Goal: Task Accomplishment & Management: Complete application form

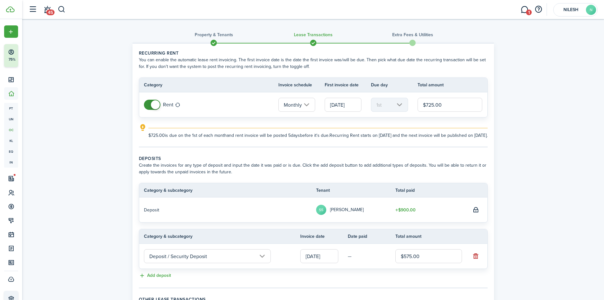
click at [522, 128] on div "Property & Tenants Lease Transactions Extra fees & Utilities Recurring rent You…" at bounding box center [313, 188] width 582 height 339
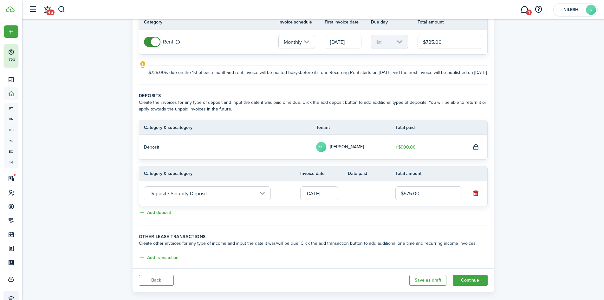
scroll to position [63, 0]
click at [547, 173] on div "Property & Tenants Lease Transactions Extra fees & Utilities Recurring rent You…" at bounding box center [313, 125] width 582 height 339
click at [319, 200] on input "[DATE]" at bounding box center [319, 193] width 38 height 14
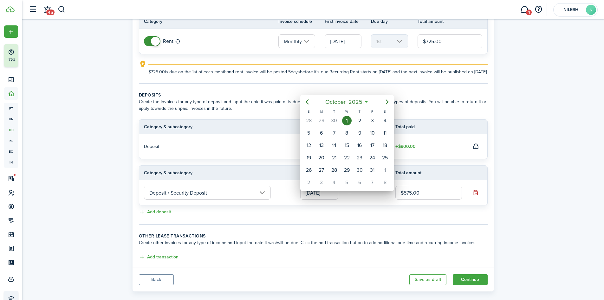
click at [581, 143] on div at bounding box center [302, 149] width 706 height 401
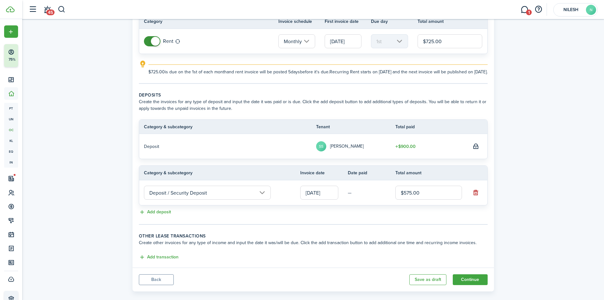
scroll to position [0, 0]
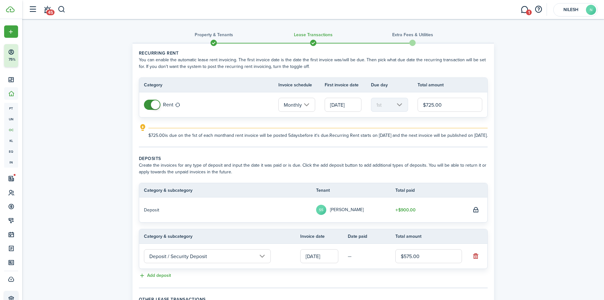
click at [555, 147] on div "Property & Tenants Lease Transactions Extra fees & Utilities Recurring rent You…" at bounding box center [313, 188] width 582 height 339
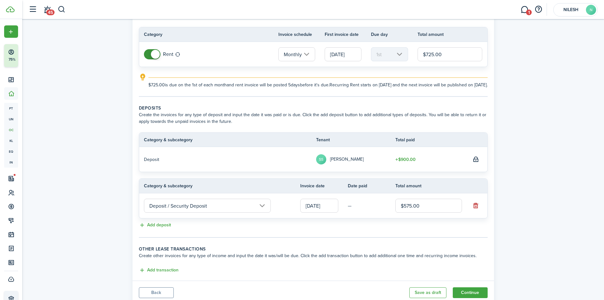
scroll to position [79, 0]
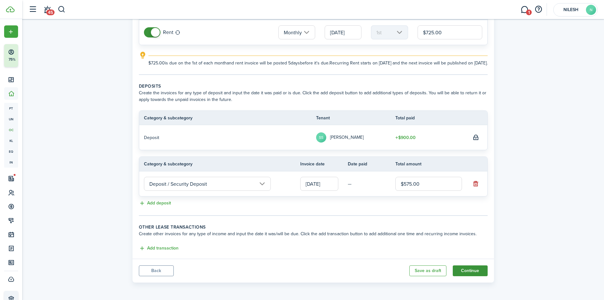
click at [472, 274] on button "Continue" at bounding box center [470, 270] width 35 height 11
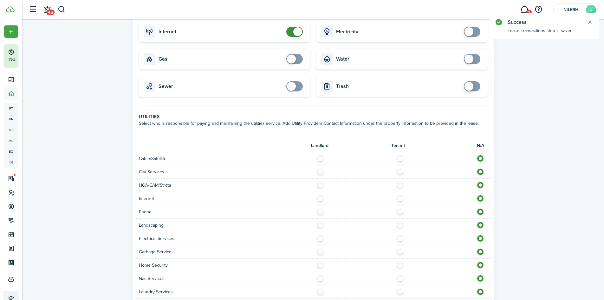
scroll to position [63, 0]
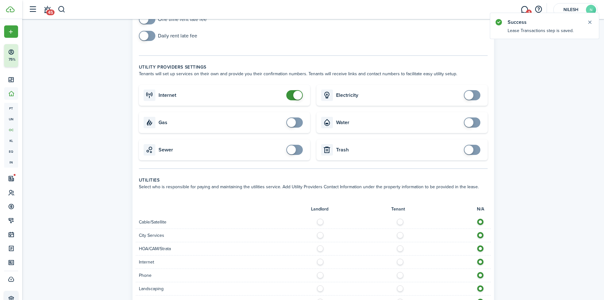
checkbox input "false"
click at [292, 95] on span at bounding box center [295, 95] width 6 height 10
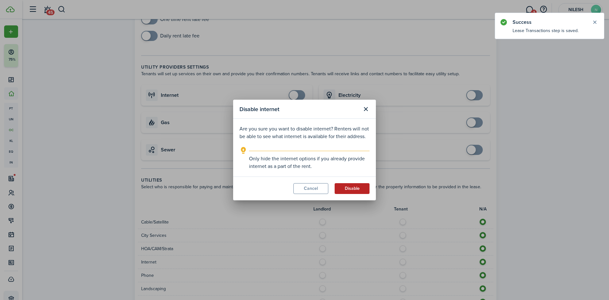
click at [359, 191] on button "Disable" at bounding box center [352, 188] width 35 height 11
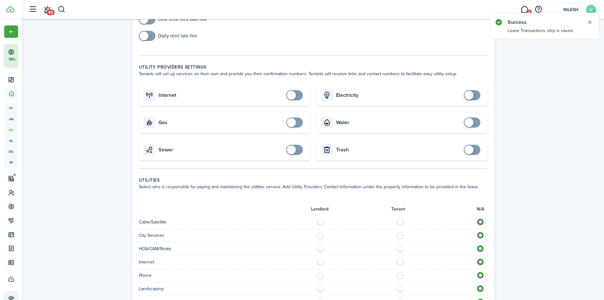
scroll to position [222, 0]
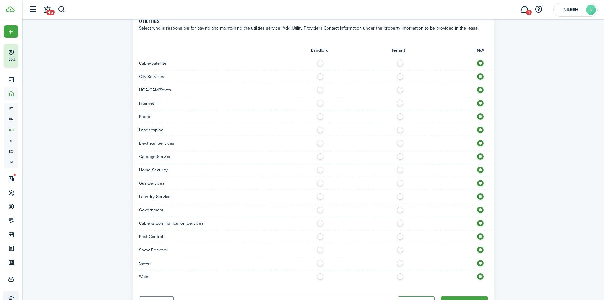
click at [320, 107] on div "Internet" at bounding box center [313, 103] width 355 height 13
click at [321, 102] on label at bounding box center [322, 101] width 11 height 3
radio input "true"
click at [318, 143] on label at bounding box center [322, 141] width 11 height 3
radio input "true"
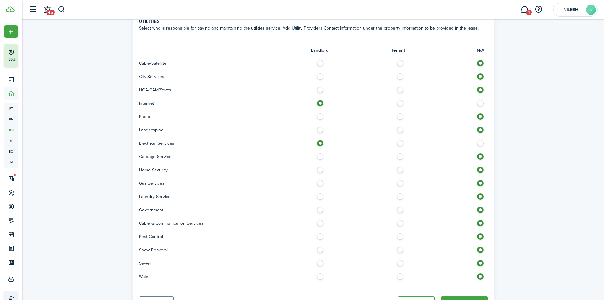
click at [319, 170] on label at bounding box center [322, 168] width 11 height 3
radio input "true"
click at [321, 276] on label at bounding box center [322, 274] width 11 height 3
radio input "true"
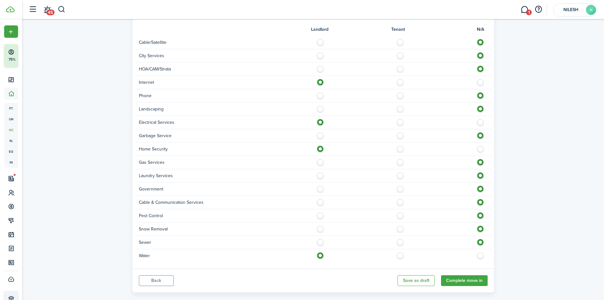
scroll to position [253, 0]
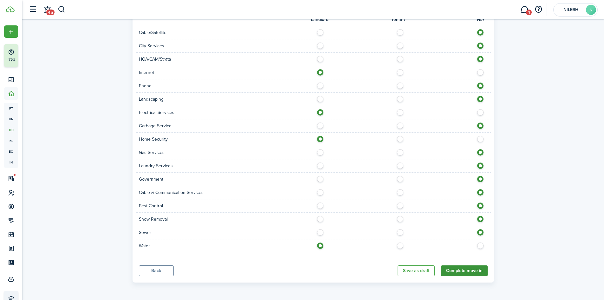
click at [472, 269] on button "Complete move in" at bounding box center [464, 270] width 47 height 11
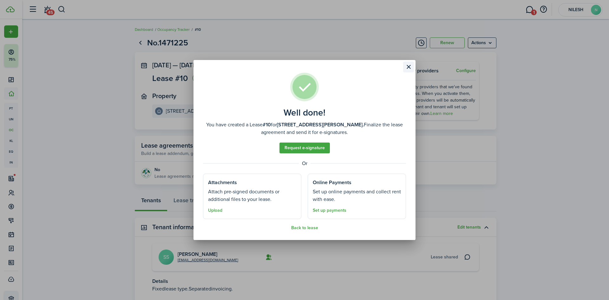
click at [405, 68] on button "Close modal" at bounding box center [408, 67] width 11 height 11
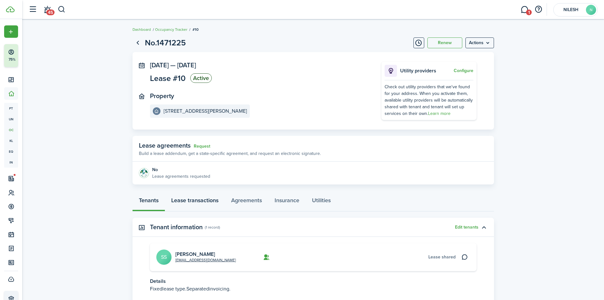
click at [214, 200] on link "Lease transactions" at bounding box center [195, 201] width 60 height 19
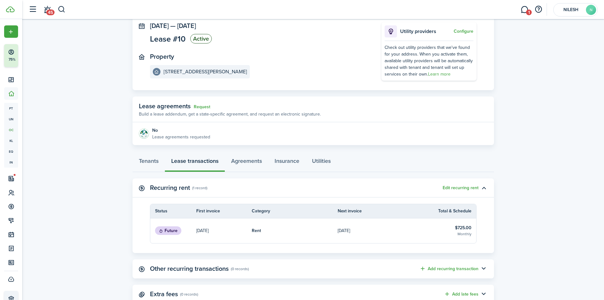
scroll to position [61, 0]
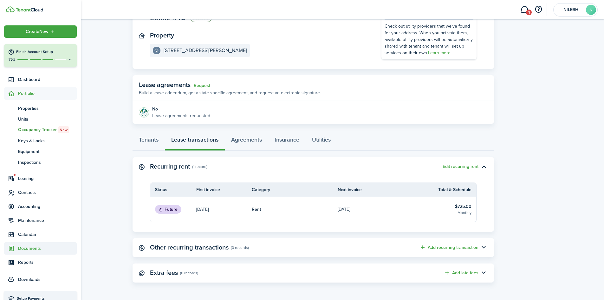
click at [31, 249] on span "Documents" at bounding box center [47, 248] width 59 height 7
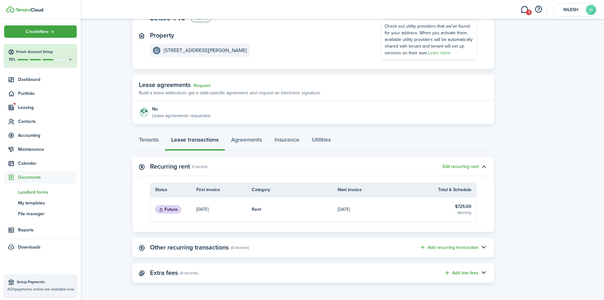
click at [37, 194] on span "Landlord forms" at bounding box center [47, 192] width 59 height 7
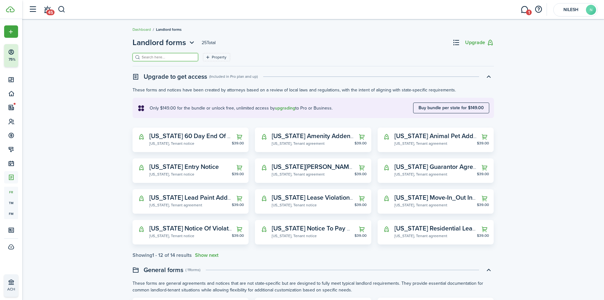
click at [157, 56] on input "search" at bounding box center [168, 57] width 56 height 6
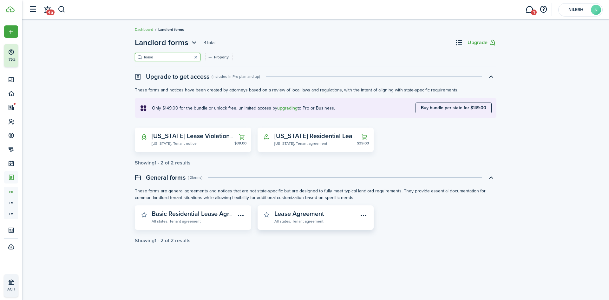
type input "lease"
click at [298, 218] on widget-stats-description "Lease Agreement" at bounding box center [298, 214] width 49 height 10
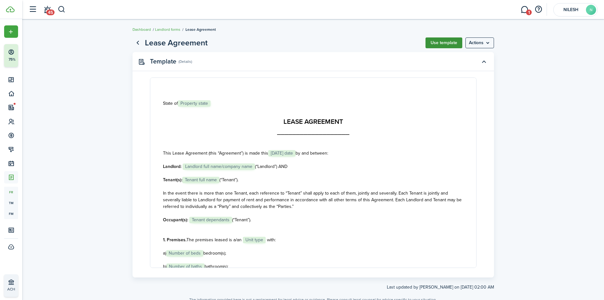
click at [442, 40] on button "Use template" at bounding box center [444, 42] width 37 height 11
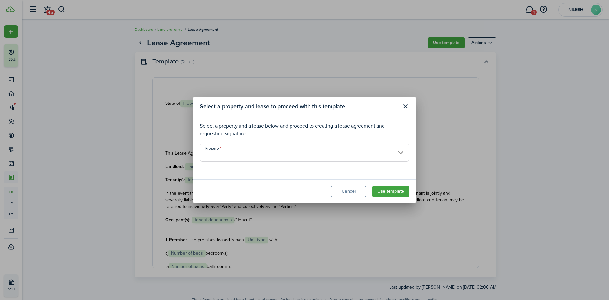
click at [246, 157] on input "Property" at bounding box center [304, 153] width 209 height 18
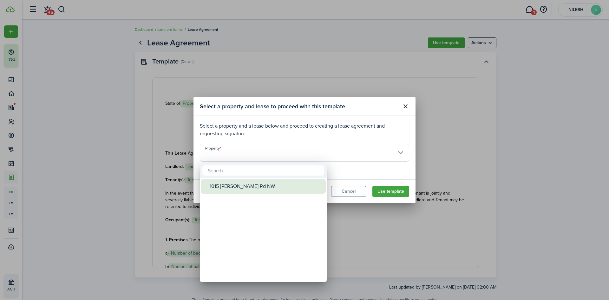
click at [237, 185] on div "1015 [PERSON_NAME] Rd NW" at bounding box center [266, 186] width 112 height 15
type input "1015 [PERSON_NAME] Rd NW"
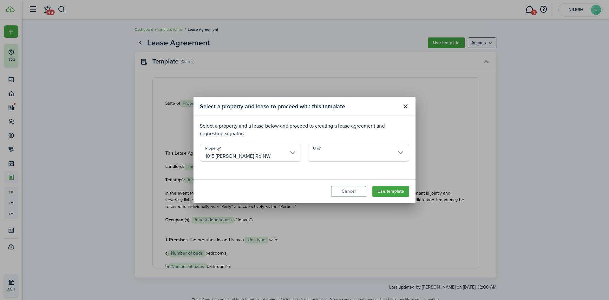
click at [325, 151] on input "Unit" at bounding box center [359, 153] width 102 height 18
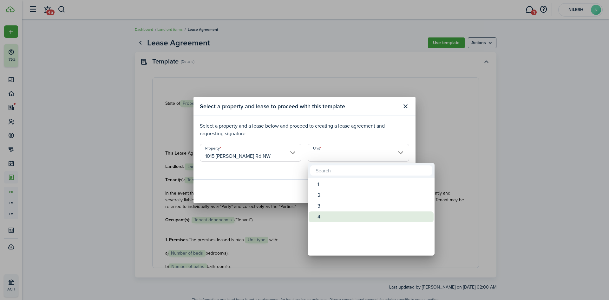
click at [327, 214] on div "4" at bounding box center [374, 216] width 112 height 11
type input "4"
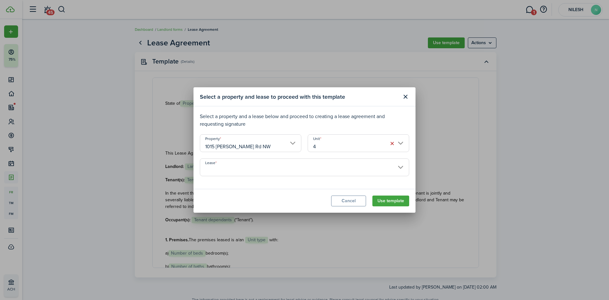
click at [274, 173] on input "Lease" at bounding box center [304, 167] width 209 height 18
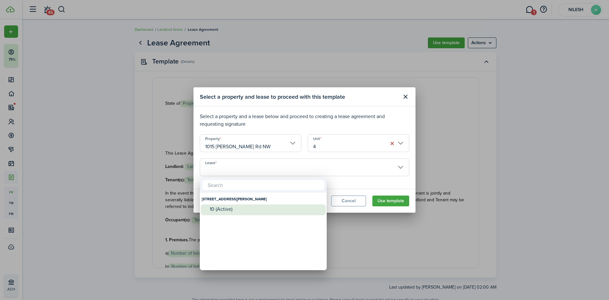
click at [250, 207] on div "10 (Active)" at bounding box center [266, 209] width 112 height 6
type input "[STREET_ADDRESS][PERSON_NAME]. Lease #10 (Active)"
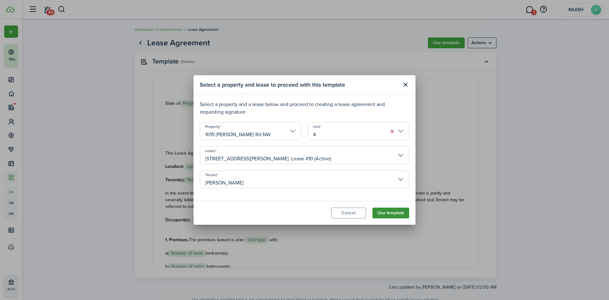
click at [377, 212] on button "Use template" at bounding box center [390, 212] width 37 height 11
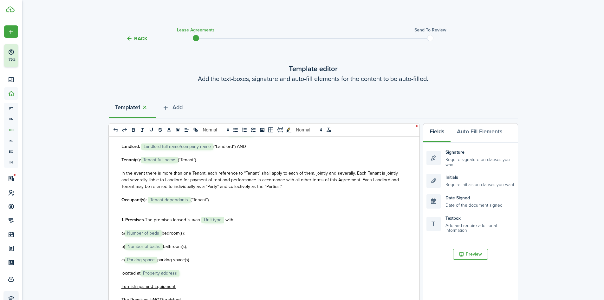
scroll to position [95, 0]
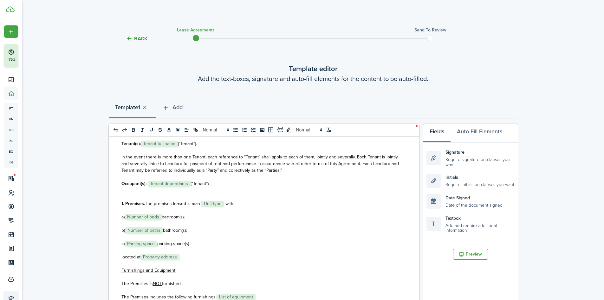
click at [157, 217] on span "Number of beds" at bounding box center [143, 217] width 37 height 6
click at [178, 216] on span "bedroom(s);" at bounding box center [173, 217] width 23 height 7
click at [163, 217] on span "bedroom(s);" at bounding box center [173, 217] width 23 height 7
click at [163, 230] on span "Number of baths" at bounding box center [144, 230] width 38 height 6
click at [164, 231] on span "bathroom(s);" at bounding box center [175, 230] width 24 height 7
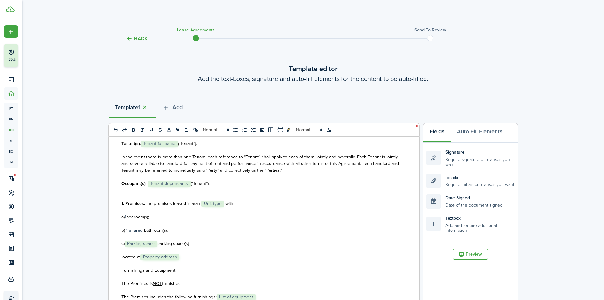
click at [159, 243] on span "parking space(s)" at bounding box center [173, 243] width 32 height 7
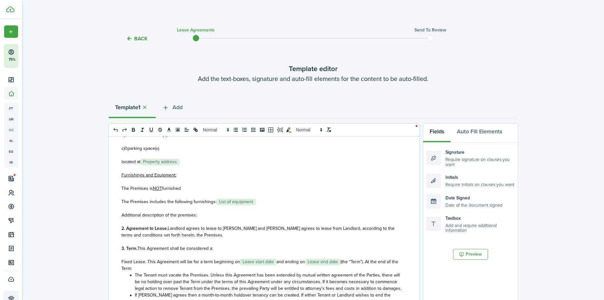
scroll to position [0, 0]
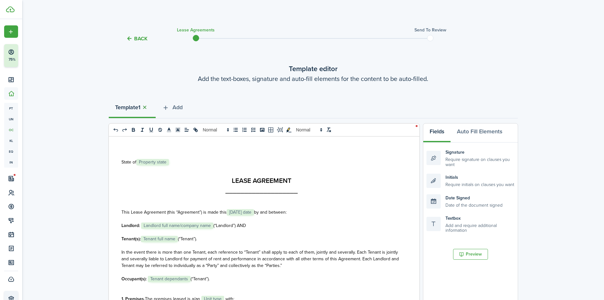
click at [148, 108] on button "button" at bounding box center [145, 107] width 9 height 7
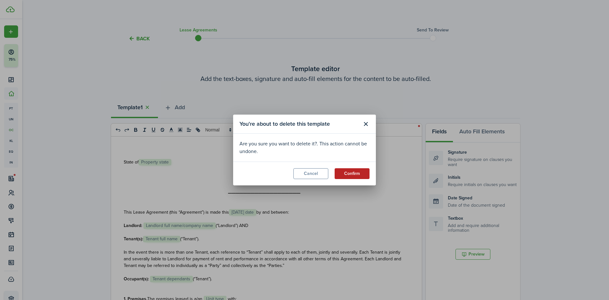
click at [354, 175] on button "Confirm" at bounding box center [352, 173] width 35 height 11
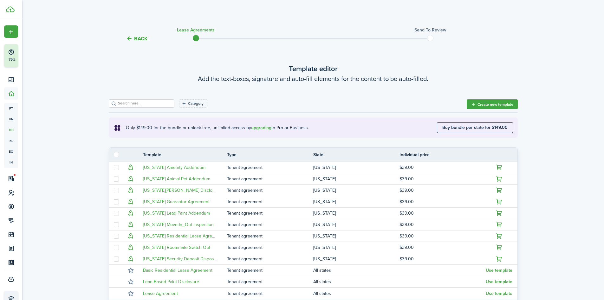
click at [138, 38] on button "Back" at bounding box center [136, 38] width 21 height 7
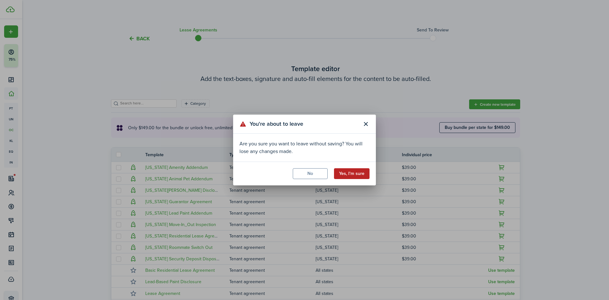
click at [351, 175] on button "Yes, I'm sure" at bounding box center [352, 173] width 36 height 11
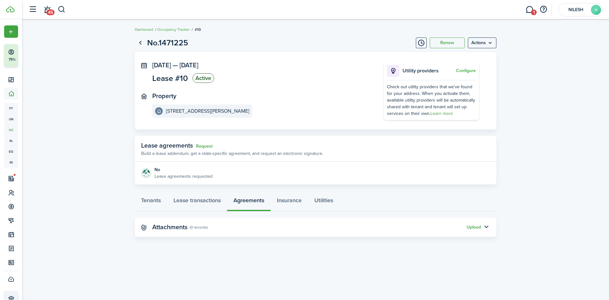
drag, startPoint x: 299, startPoint y: 275, endPoint x: 282, endPoint y: 260, distance: 22.7
click at [299, 275] on div "No.1471225 Renew Actions [DATE] — [DATE] Lease #10 Active Property [STREET_ADDR…" at bounding box center [315, 160] width 587 height 252
click at [187, 201] on link "Lease transactions" at bounding box center [197, 201] width 60 height 19
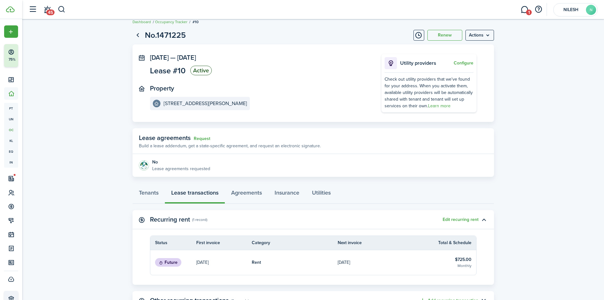
scroll to position [61, 0]
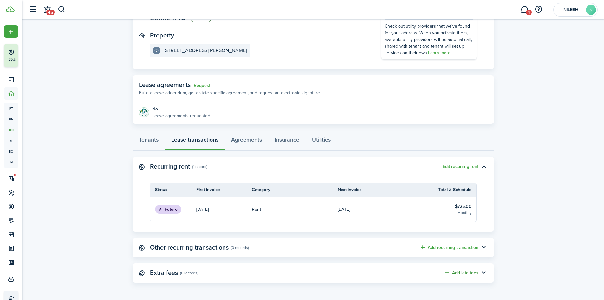
click at [472, 274] on button "Add late fees" at bounding box center [461, 272] width 35 height 7
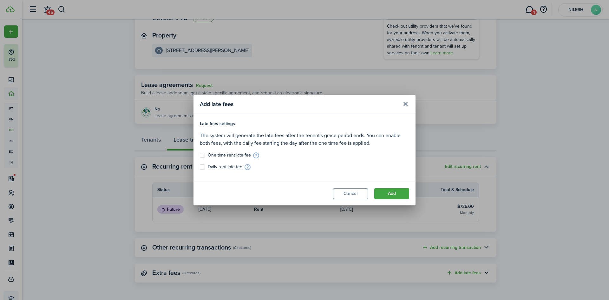
click at [215, 169] on label "Daily rent late fee" at bounding box center [221, 166] width 43 height 5
click at [200, 167] on input "Daily rent late fee" at bounding box center [200, 167] width 0 height 0
checkbox input "true"
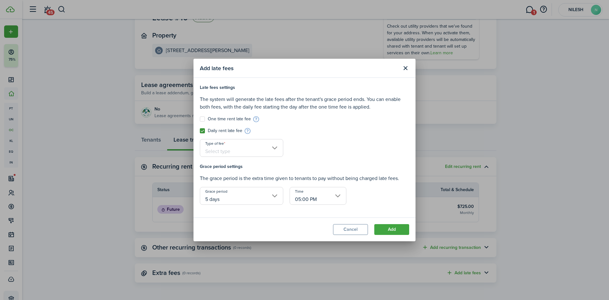
click at [235, 197] on input "5 days" at bounding box center [241, 196] width 83 height 18
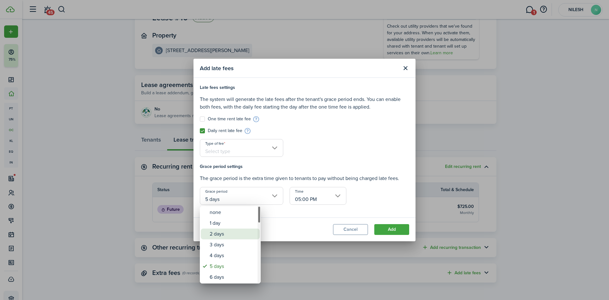
click at [218, 231] on div "2 days" at bounding box center [233, 233] width 46 height 11
type input "2 days"
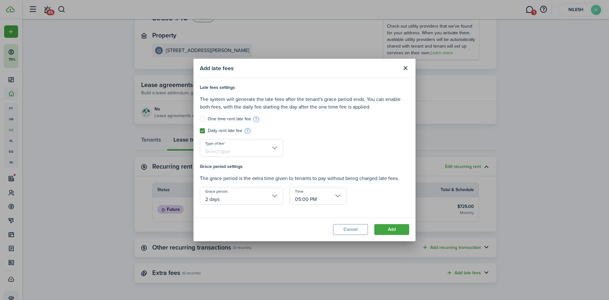
click at [219, 157] on div "Type of fee" at bounding box center [242, 151] width 90 height 24
click at [221, 153] on input "Type of fee" at bounding box center [241, 148] width 83 height 18
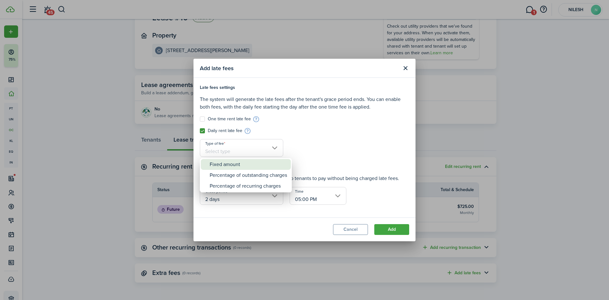
click at [225, 164] on div "Fixed amount" at bounding box center [248, 164] width 77 height 11
type input "Fixed amount"
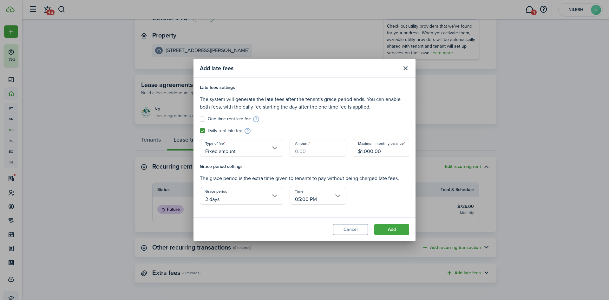
click at [305, 149] on input "Amount" at bounding box center [318, 148] width 56 height 18
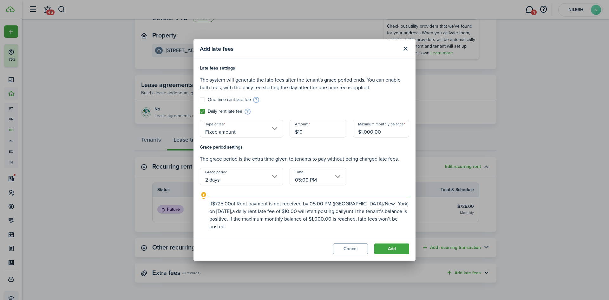
type input "$10.00"
click at [381, 133] on input "$1,000.00" at bounding box center [381, 129] width 56 height 18
drag, startPoint x: 384, startPoint y: 130, endPoint x: 348, endPoint y: 131, distance: 36.2
click at [348, 131] on div "Late fees settings The system will generate the late fees after the tenant's gr…" at bounding box center [305, 104] width 216 height 79
type input "$775.00"
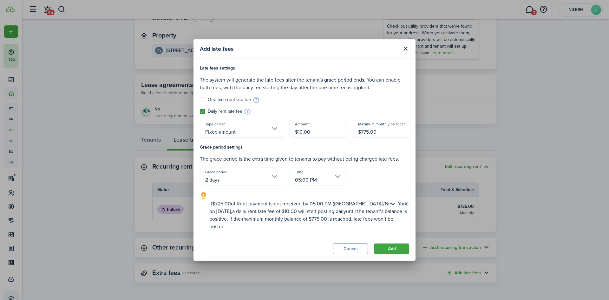
click at [402, 169] on div "Grace period settings The grace period is the extra time given to tenants to pa…" at bounding box center [305, 187] width 216 height 87
click at [393, 248] on button "Add" at bounding box center [391, 248] width 35 height 11
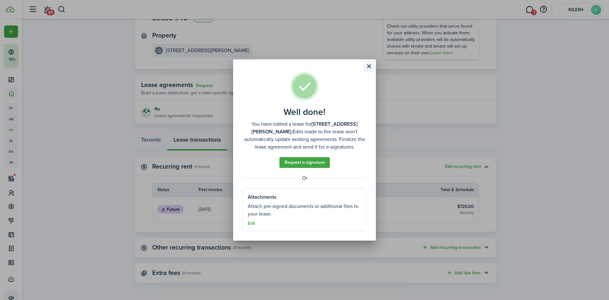
click at [367, 68] on button "Close modal" at bounding box center [369, 66] width 11 height 11
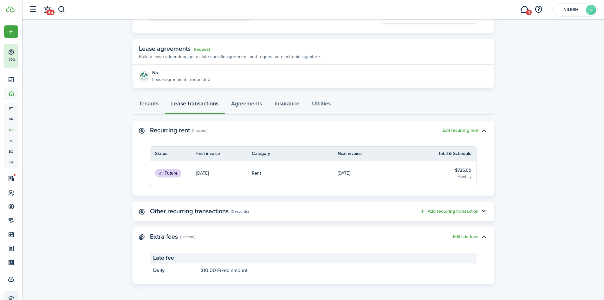
scroll to position [98, 0]
click at [238, 102] on link "Agreements" at bounding box center [246, 103] width 43 height 19
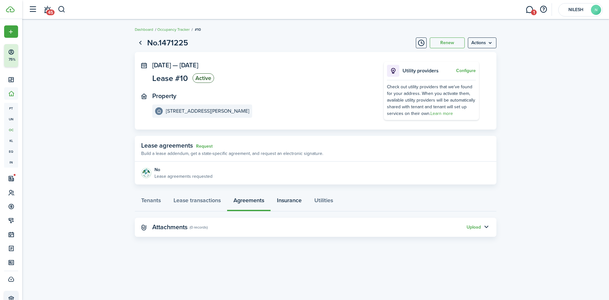
click at [278, 204] on link "Insurance" at bounding box center [289, 201] width 37 height 19
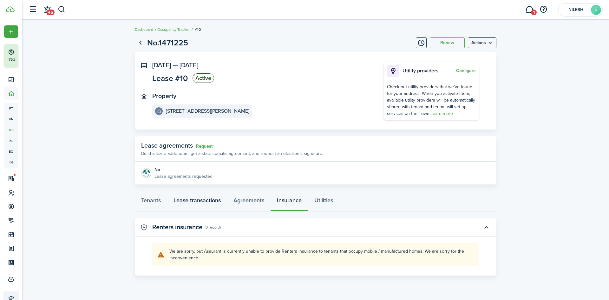
click at [194, 195] on link "Lease transactions" at bounding box center [197, 201] width 60 height 19
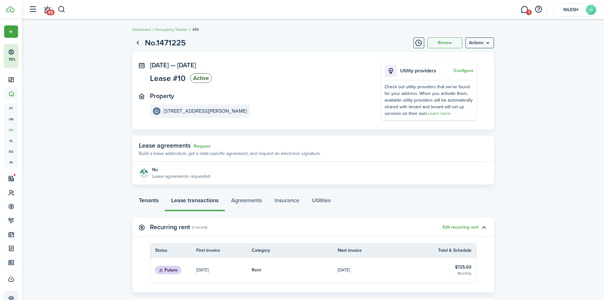
click at [152, 200] on link "Tenants" at bounding box center [149, 201] width 32 height 19
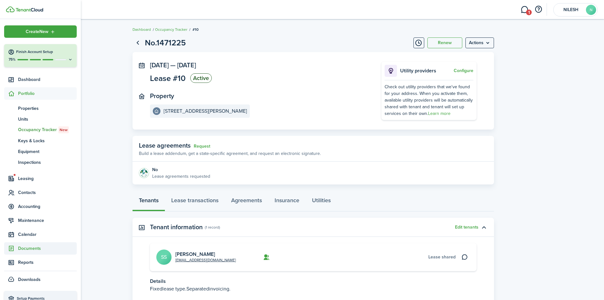
click at [26, 251] on span "Documents" at bounding box center [47, 248] width 59 height 7
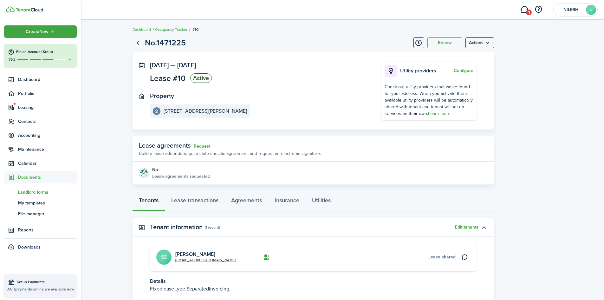
click at [38, 191] on span "Landlord forms" at bounding box center [47, 192] width 59 height 7
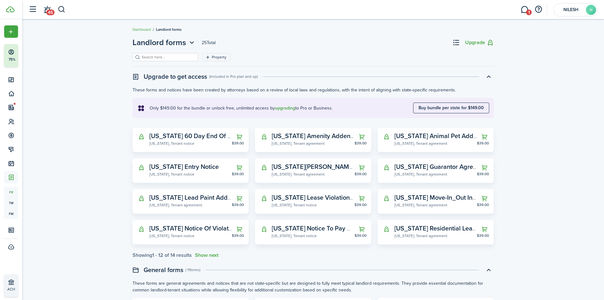
click at [166, 62] on div "Property" at bounding box center [314, 59] width 362 height 13
click at [167, 60] on input "search" at bounding box center [168, 57] width 56 height 6
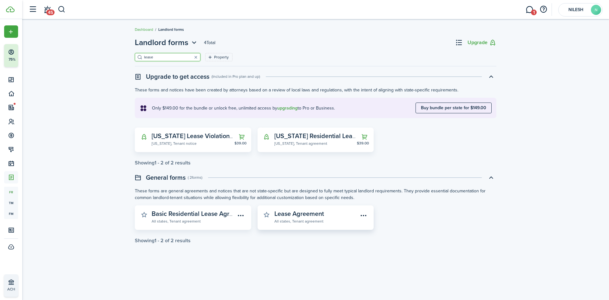
type input "lease"
click at [298, 221] on widget-stats-subtitle "All states, Tenant agreement" at bounding box center [316, 221] width 84 height 6
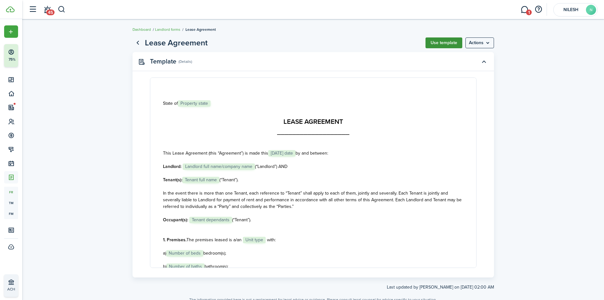
click at [445, 41] on button "Use template" at bounding box center [444, 42] width 37 height 11
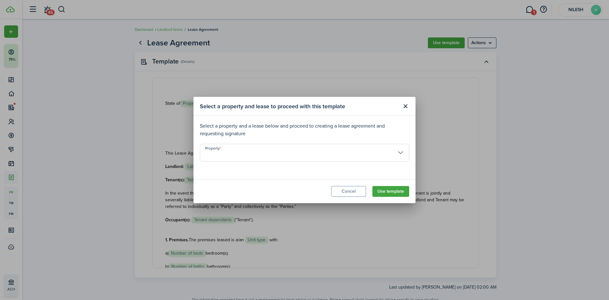
click at [302, 150] on input "Property" at bounding box center [304, 153] width 209 height 18
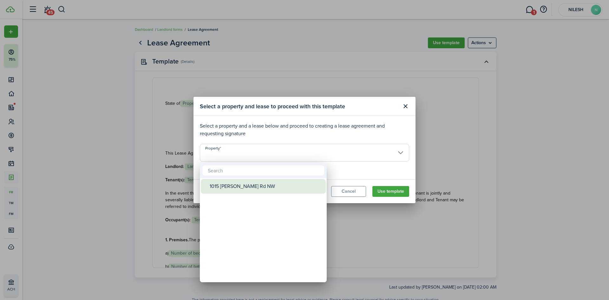
click at [249, 188] on div "1015 [PERSON_NAME] Rd NW" at bounding box center [266, 186] width 112 height 15
type input "1015 [PERSON_NAME] Rd NW"
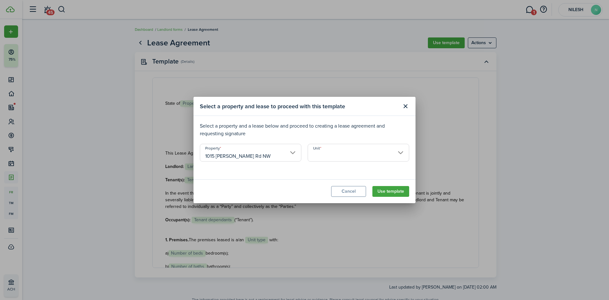
click at [257, 175] on modal-body "Select a property and a lease below and proceed to creating a lease agreement a…" at bounding box center [305, 147] width 222 height 63
click at [348, 154] on input "Unit" at bounding box center [359, 153] width 102 height 18
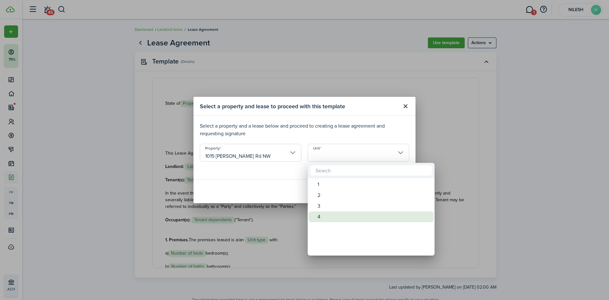
click at [322, 212] on div "4" at bounding box center [374, 216] width 112 height 11
type input "4"
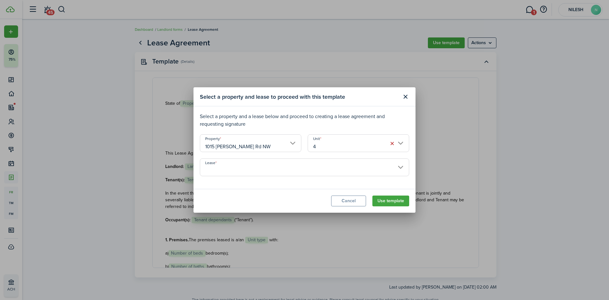
click at [290, 170] on input "Lease" at bounding box center [304, 167] width 209 height 18
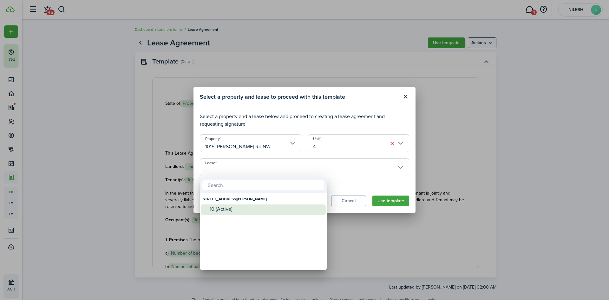
click at [249, 209] on div "10 (Active)" at bounding box center [266, 209] width 112 height 6
type input "[STREET_ADDRESS][PERSON_NAME]. Lease #10 (Active)"
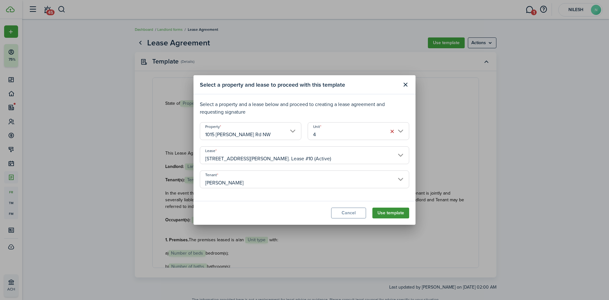
click at [394, 215] on button "Use template" at bounding box center [390, 212] width 37 height 11
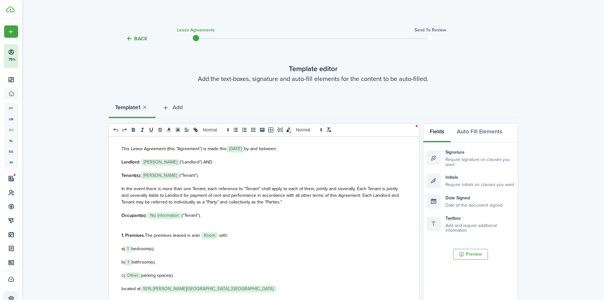
scroll to position [127, 0]
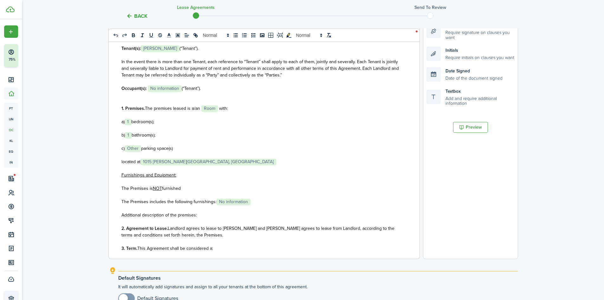
click at [142, 147] on span "parking space(s)" at bounding box center [157, 148] width 32 height 7
click at [134, 135] on span "bathroom(s);" at bounding box center [144, 135] width 24 height 7
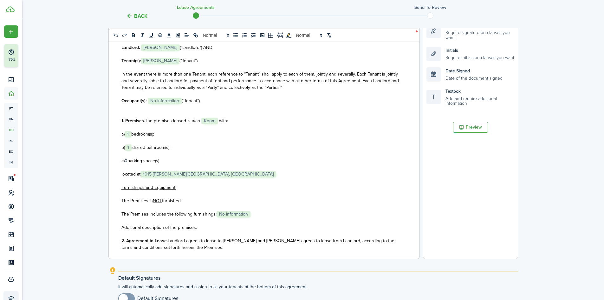
scroll to position [32, 0]
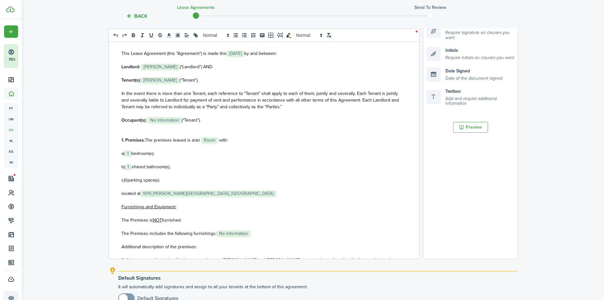
click at [217, 141] on span "Room" at bounding box center [209, 140] width 16 height 6
click at [219, 141] on span "with:" at bounding box center [223, 140] width 9 height 7
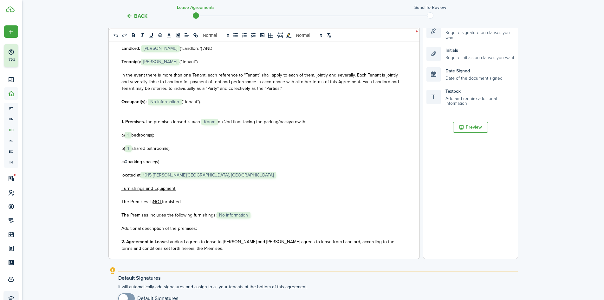
scroll to position [63, 0]
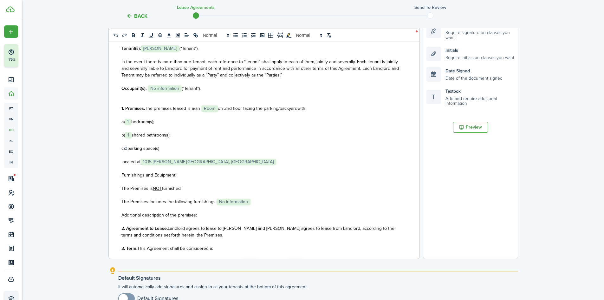
click at [188, 189] on p "The Premises is NOT furnished" at bounding box center [262, 188] width 281 height 7
click at [255, 201] on p "The Premises includes the following furnishings: ﻿ No information ﻿" at bounding box center [262, 201] width 281 height 7
click at [287, 205] on p at bounding box center [262, 208] width 281 height 7
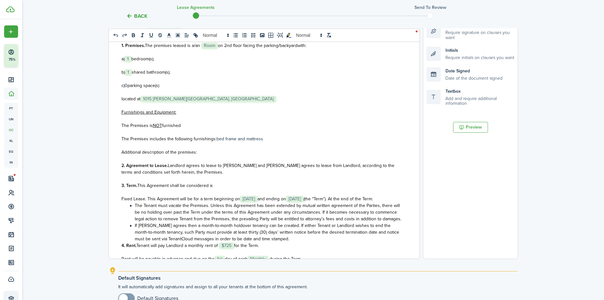
scroll to position [127, 0]
click at [249, 198] on span "[DATE]" at bounding box center [248, 198] width 17 height 6
click at [324, 161] on span "Landlord agrees to lease to [PERSON_NAME] and [PERSON_NAME] agrees to lease fro…" at bounding box center [258, 167] width 273 height 13
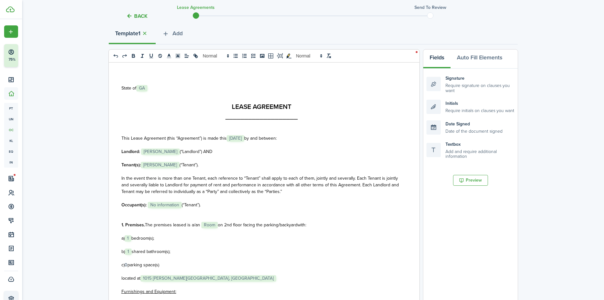
scroll to position [0, 0]
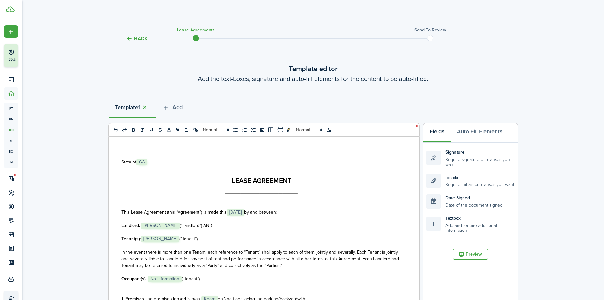
click at [141, 38] on button "Back" at bounding box center [136, 38] width 21 height 7
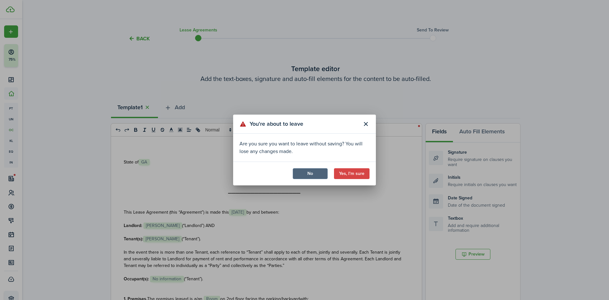
click at [320, 176] on button "No" at bounding box center [310, 173] width 35 height 11
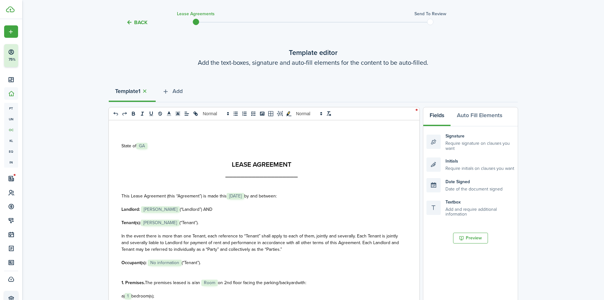
scroll to position [194, 0]
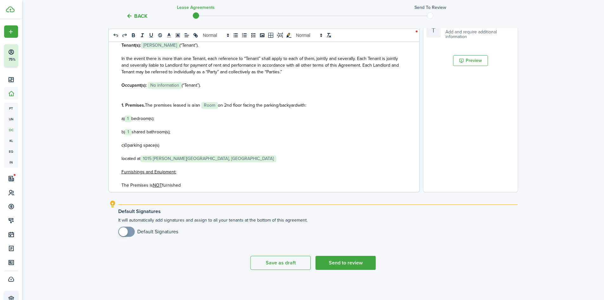
drag, startPoint x: 542, startPoint y: 103, endPoint x: 544, endPoint y: 315, distance: 211.9
click at [283, 265] on button "Save as draft" at bounding box center [281, 263] width 60 height 14
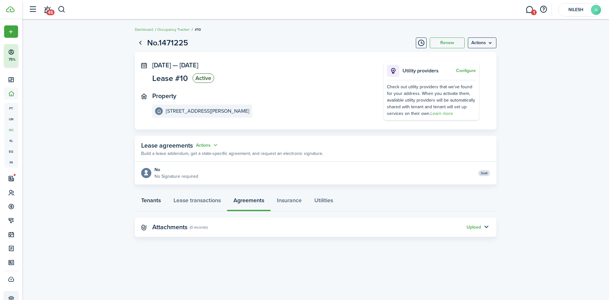
click at [152, 200] on link "Tenants" at bounding box center [151, 201] width 32 height 19
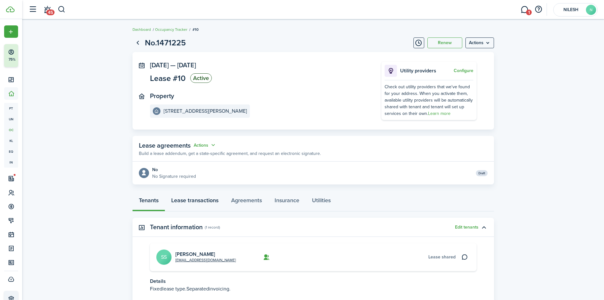
click at [190, 200] on link "Lease transactions" at bounding box center [195, 201] width 60 height 19
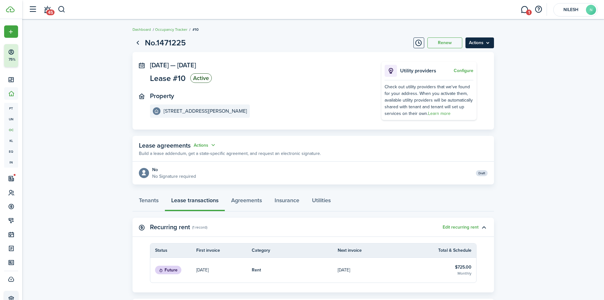
click at [484, 43] on menu-btn "Actions" at bounding box center [480, 42] width 29 height 11
click at [474, 52] on button "Edit" at bounding box center [467, 56] width 56 height 11
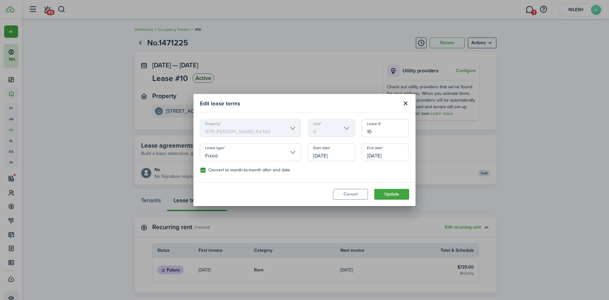
click at [326, 151] on input "[DATE]" at bounding box center [332, 152] width 48 height 18
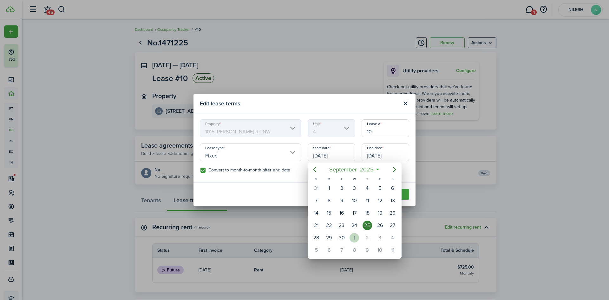
click at [351, 238] on div "1" at bounding box center [355, 238] width 10 height 10
type input "[DATE]"
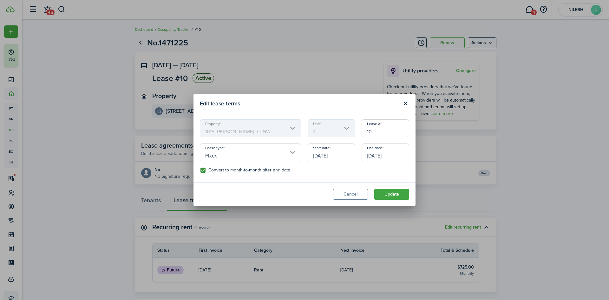
click at [380, 155] on input "[DATE]" at bounding box center [386, 152] width 48 height 18
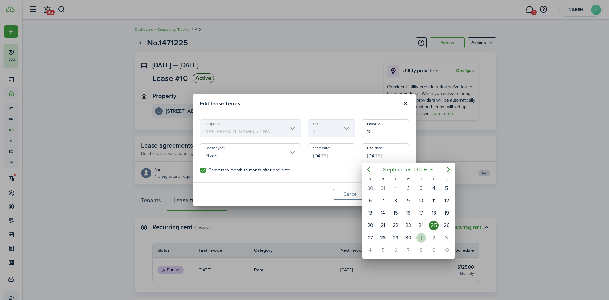
click at [415, 237] on div "[DATE]" at bounding box center [421, 238] width 13 height 12
type input "[DATE]"
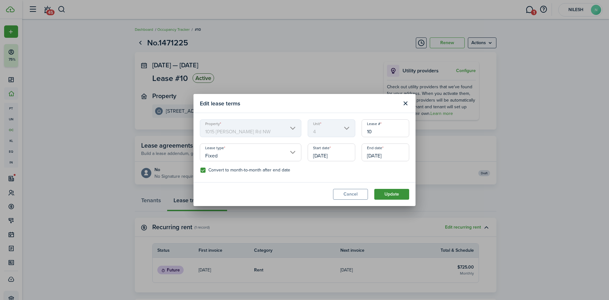
click at [386, 194] on button "Update" at bounding box center [391, 194] width 35 height 11
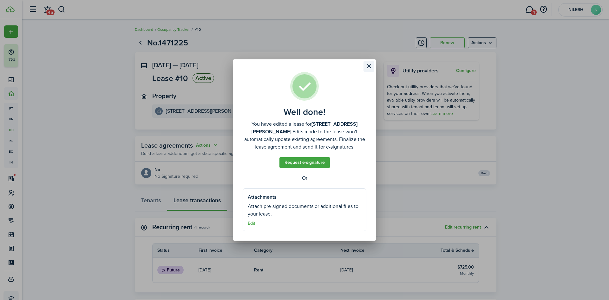
click at [369, 65] on button "Close modal" at bounding box center [369, 66] width 11 height 11
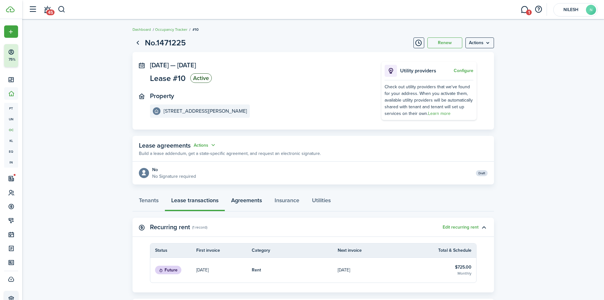
click at [239, 198] on link "Agreements" at bounding box center [246, 201] width 43 height 19
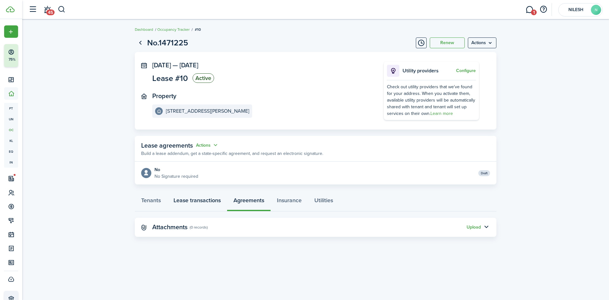
click at [191, 202] on link "Lease transactions" at bounding box center [197, 201] width 60 height 19
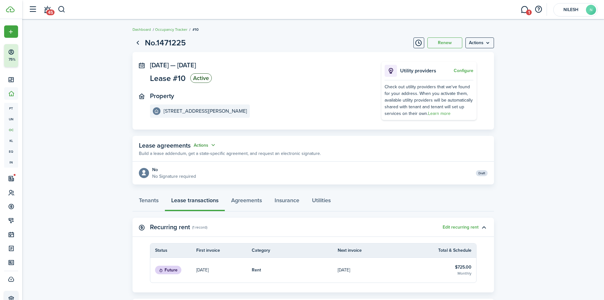
click at [206, 144] on button "Actions" at bounding box center [205, 144] width 23 height 7
click at [201, 159] on link "Edit" at bounding box center [189, 157] width 56 height 11
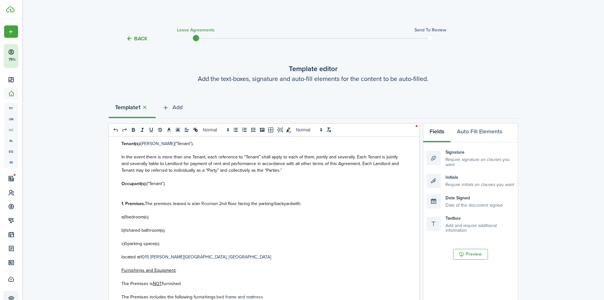
scroll to position [32, 0]
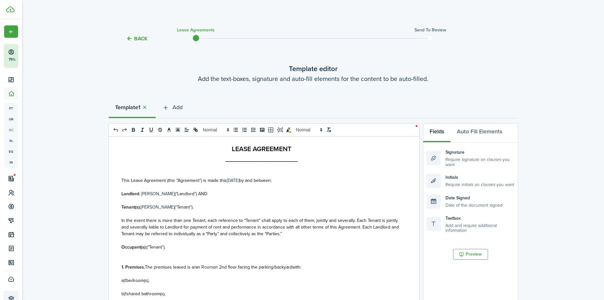
click at [227, 218] on span "In the event there is more than one Tenant, each reference to “Tenant” shall ap…" at bounding box center [261, 227] width 278 height 20
click at [234, 181] on p "This Lease Agreement (this “Agreement”) is made this [DATE] by and between:" at bounding box center [262, 180] width 281 height 7
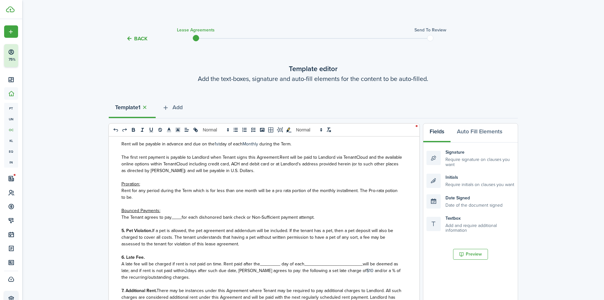
scroll to position [381, 0]
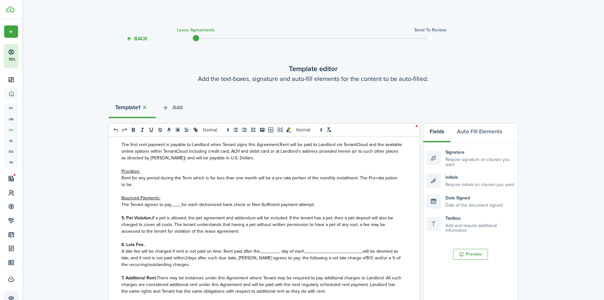
click at [145, 107] on button "button" at bounding box center [145, 107] width 9 height 7
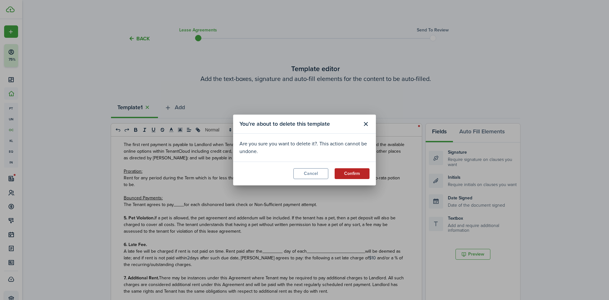
click at [344, 174] on button "Confirm" at bounding box center [352, 173] width 35 height 11
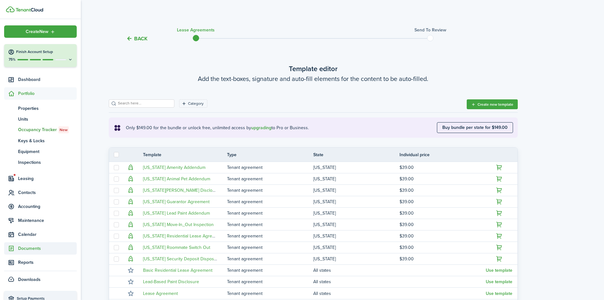
scroll to position [16, 0]
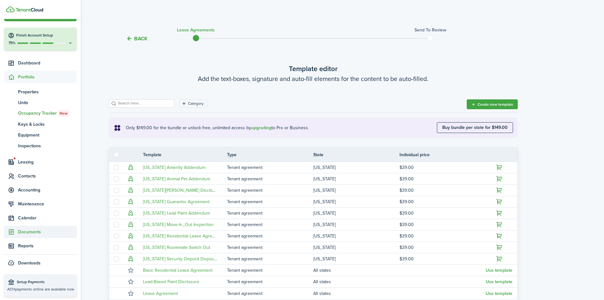
click at [29, 231] on span "Documents" at bounding box center [47, 231] width 59 height 7
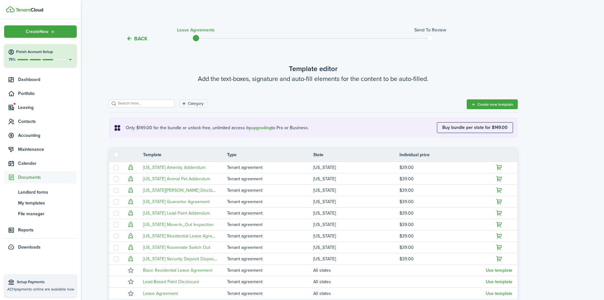
scroll to position [0, 0]
click at [42, 193] on span "Landlord forms" at bounding box center [47, 192] width 59 height 7
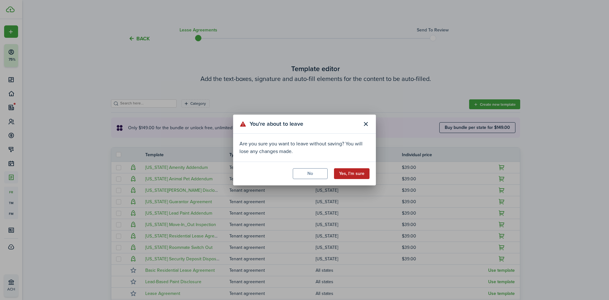
click at [338, 172] on button "Yes, I'm sure" at bounding box center [352, 173] width 36 height 11
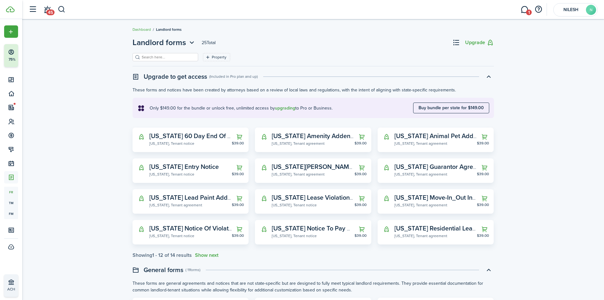
click at [172, 59] on input "search" at bounding box center [168, 57] width 56 height 6
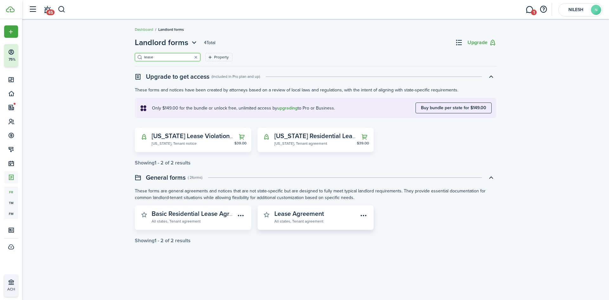
type input "lease"
click at [304, 212] on widget-stats-description "Lease Agreement" at bounding box center [298, 214] width 49 height 10
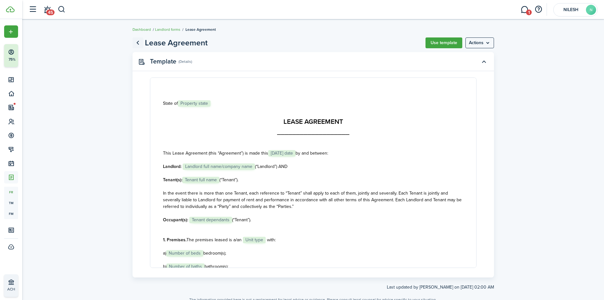
click at [137, 42] on link "Go back" at bounding box center [138, 42] width 11 height 11
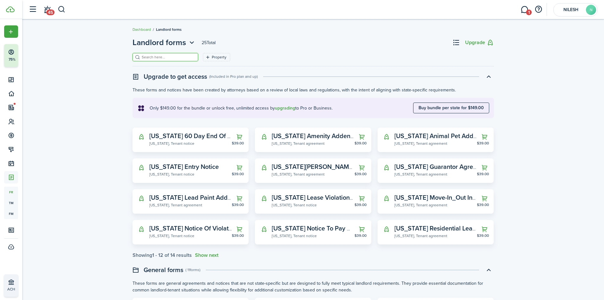
click at [158, 56] on input "search" at bounding box center [168, 57] width 56 height 6
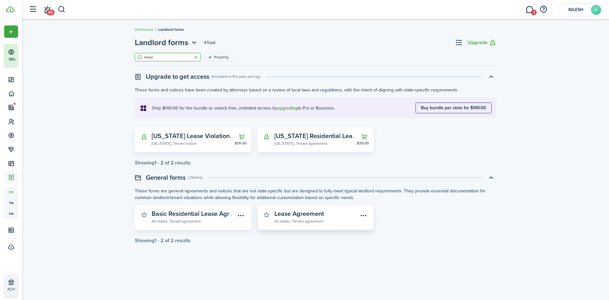
type input "lease"
click at [301, 216] on widget-stats-description "Lease Agreement" at bounding box center [298, 214] width 49 height 10
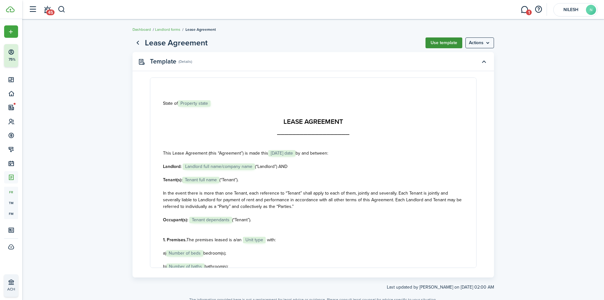
click at [450, 45] on button "Use template" at bounding box center [444, 42] width 37 height 11
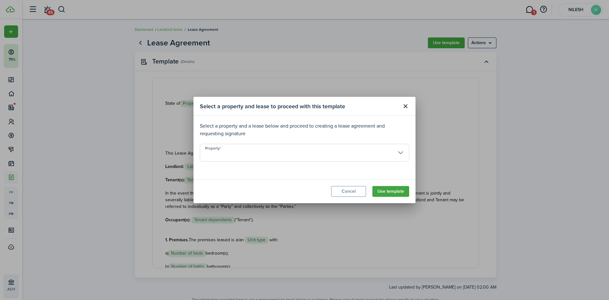
click at [306, 152] on input "Property" at bounding box center [304, 153] width 209 height 18
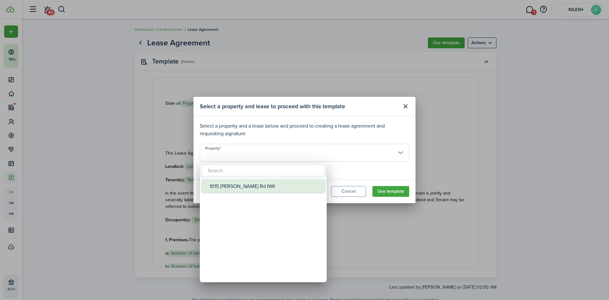
click at [273, 184] on div "1015 [PERSON_NAME] Rd NW" at bounding box center [266, 186] width 112 height 15
type input "1015 [PERSON_NAME] Rd NW"
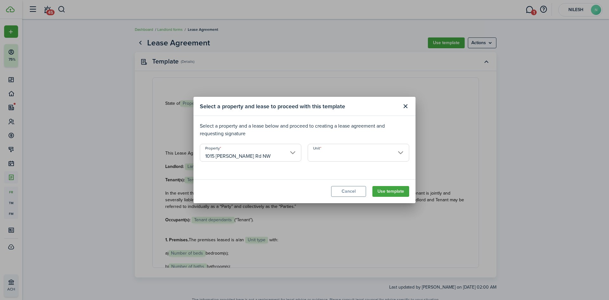
click at [326, 158] on input "Unit" at bounding box center [359, 153] width 102 height 18
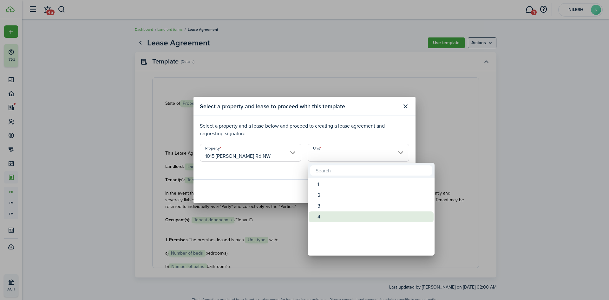
click at [328, 219] on div "4" at bounding box center [374, 216] width 112 height 11
type input "4"
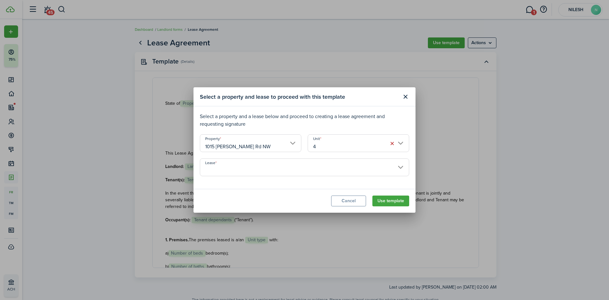
click at [266, 174] on input "Lease" at bounding box center [304, 167] width 209 height 18
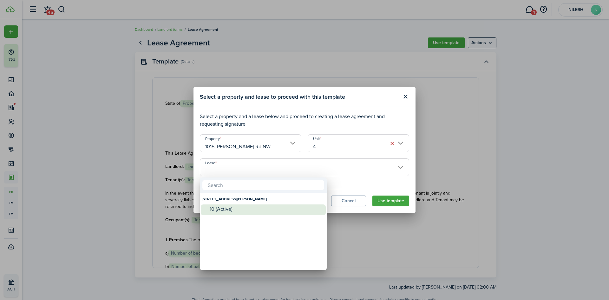
click at [252, 207] on div "10 (Active)" at bounding box center [266, 209] width 112 height 6
type input "[STREET_ADDRESS][PERSON_NAME]. Lease #10 (Active)"
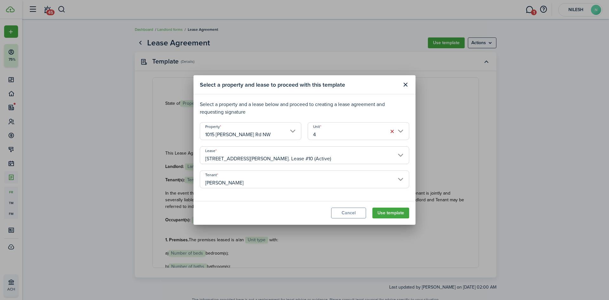
click at [245, 181] on input "[PERSON_NAME]" at bounding box center [304, 179] width 209 height 18
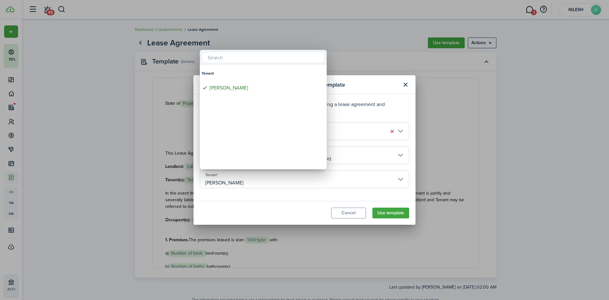
drag, startPoint x: 245, startPoint y: 180, endPoint x: 262, endPoint y: 181, distance: 16.9
click at [245, 180] on div at bounding box center [304, 149] width 711 height 401
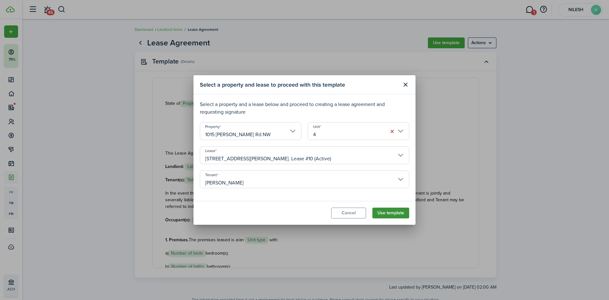
click at [384, 214] on button "Use template" at bounding box center [390, 212] width 37 height 11
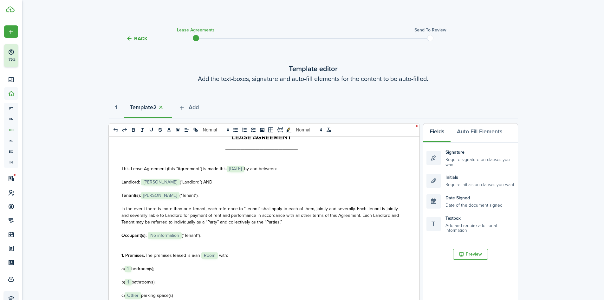
scroll to position [63, 0]
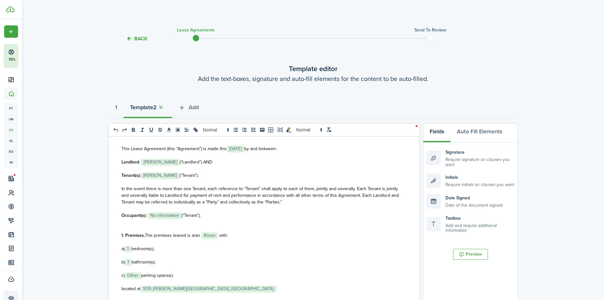
click at [218, 234] on span at bounding box center [218, 235] width 1 height 7
click at [134, 261] on span "bathroom(s);" at bounding box center [144, 262] width 24 height 7
click at [145, 274] on span "parking space(s)" at bounding box center [157, 275] width 32 height 7
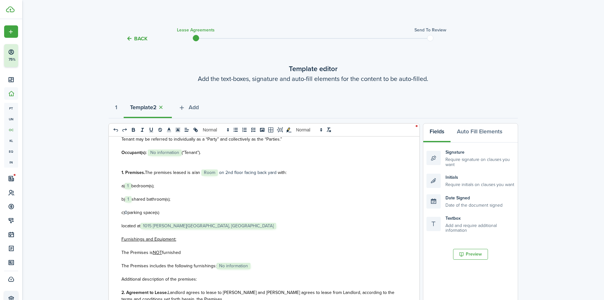
scroll to position [127, 0]
click at [252, 268] on p "The Premises includes the following furnishings: ﻿ No information ﻿" at bounding box center [262, 265] width 281 height 7
click at [260, 255] on p at bounding box center [262, 258] width 281 height 7
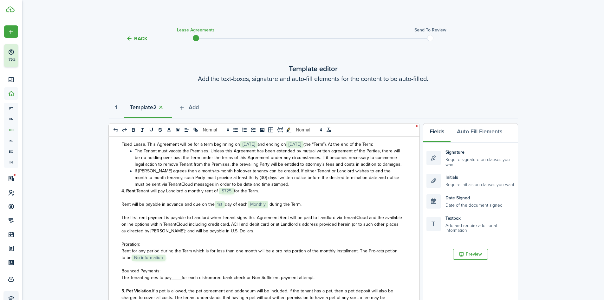
scroll to position [317, 0]
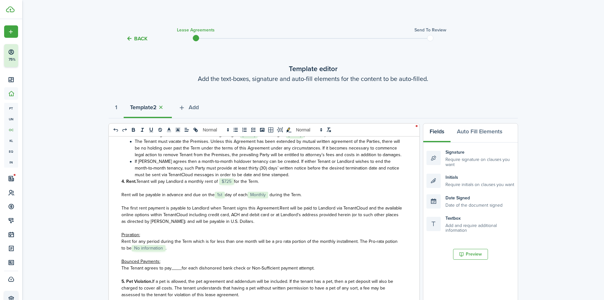
click at [177, 271] on span "____" at bounding box center [177, 268] width 10 height 7
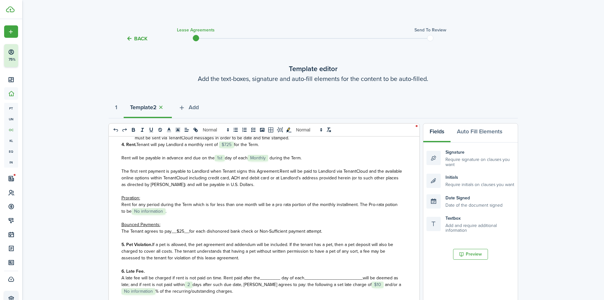
scroll to position [412, 0]
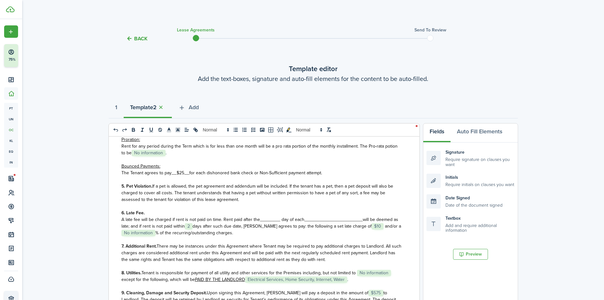
click at [267, 223] on span "A late fee will be charged if rent is not paid on time. Rent paid after the____…" at bounding box center [213, 219] width 183 height 7
click at [336, 223] on span "_______________________" at bounding box center [341, 219] width 58 height 7
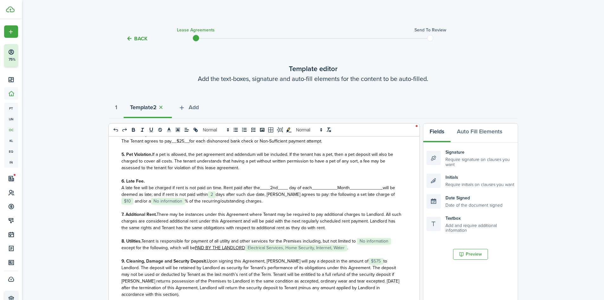
drag, startPoint x: 267, startPoint y: 201, endPoint x: 282, endPoint y: 209, distance: 17.3
click at [282, 204] on p "A late fee will be charged if rent is not paid on time. Rent paid after the____…" at bounding box center [262, 194] width 281 height 20
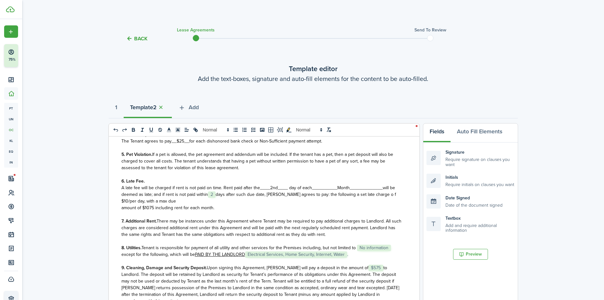
click at [170, 204] on p "A late fee will be charged if rent is not paid on time. Rent paid after the____…" at bounding box center [262, 194] width 281 height 20
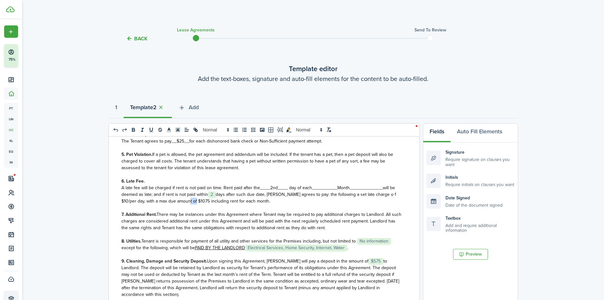
drag, startPoint x: 194, startPoint y: 207, endPoint x: 184, endPoint y: 207, distance: 9.8
click at [184, 204] on span "days after such due date, [PERSON_NAME] agrees to pay: the following a set late…" at bounding box center [259, 197] width 275 height 13
click at [260, 204] on p "A late fee will be charged if rent is not paid on time. Rent paid after the____…" at bounding box center [262, 194] width 281 height 20
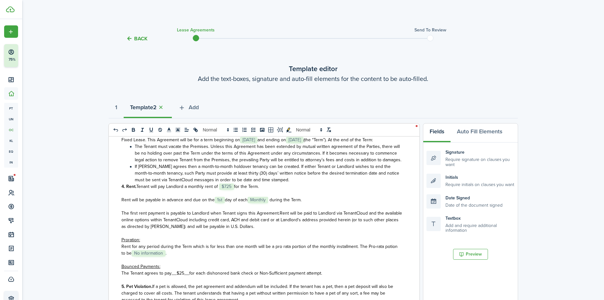
scroll to position [286, 0]
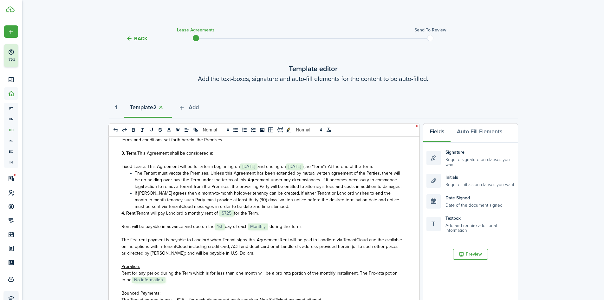
click at [280, 210] on li "If [PERSON_NAME] agrees then a month-to-month holdover tenancy can be created. …" at bounding box center [265, 200] width 274 height 20
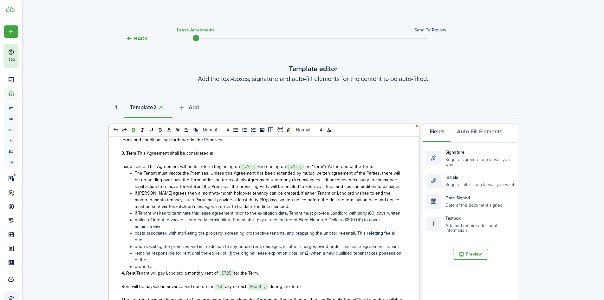
click at [170, 230] on li "notice of intent to vacate. Upon early termination, Tenant shall pay a relettin…" at bounding box center [265, 222] width 274 height 13
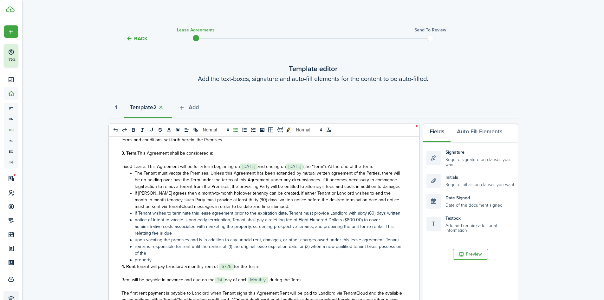
click at [175, 236] on li "notice of intent to vacate. Upon early termination, Tenant shall pay a relettin…" at bounding box center [265, 226] width 274 height 20
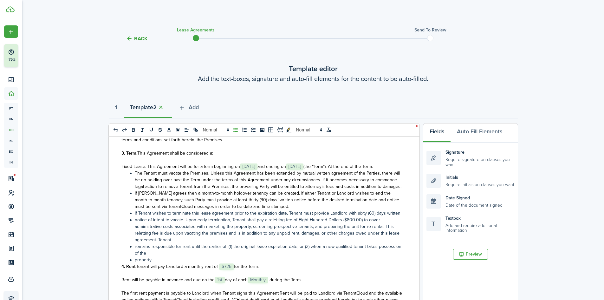
click at [181, 243] on li "notice of intent to vacate. Upon early termination, Tenant shall pay a relettin…" at bounding box center [265, 229] width 274 height 27
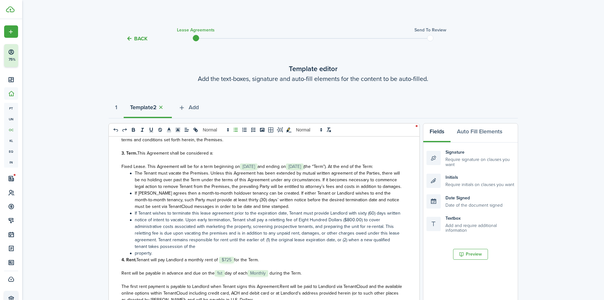
click at [208, 250] on li "notice of intent to vacate. Upon early termination, Tenant shall pay a relettin…" at bounding box center [265, 232] width 274 height 33
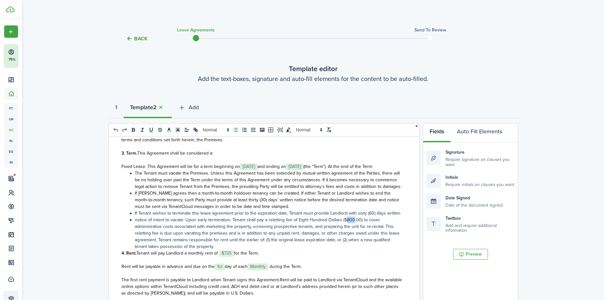
drag, startPoint x: 352, startPoint y: 226, endPoint x: 346, endPoint y: 225, distance: 6.0
click at [346, 225] on li "notice of intent to vacate. Upon early termination, Tenant shall pay a relettin…" at bounding box center [265, 232] width 274 height 33
click at [210, 238] on li "notice of intent to vacate. Upon early termination, Tenant shall pay a relettin…" at bounding box center [265, 232] width 274 height 33
click at [283, 247] on li "notice of intent to vacate. Upon early termination, Tenant shall pay a relettin…" at bounding box center [265, 232] width 274 height 33
click at [276, 250] on li "notice of intent to vacate. Upon early termination, Tenant shall pay a relettin…" at bounding box center [265, 232] width 274 height 33
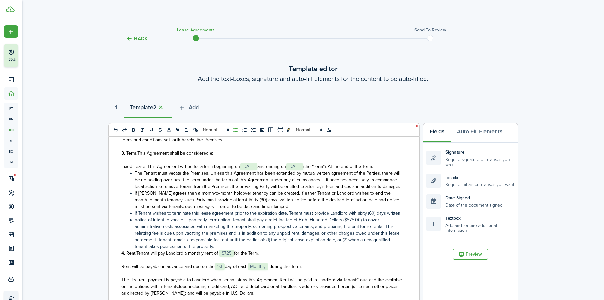
click at [135, 228] on li "notice of intent to vacate. Upon early termination, Tenant shall pay a relettin…" at bounding box center [265, 232] width 274 height 33
click at [303, 210] on li "If [PERSON_NAME] agrees then a month-to-month holdover tenancy can be created. …" at bounding box center [265, 200] width 274 height 20
click at [403, 219] on div "State of ﻿ GA ﻿ LEASE AGREEMENT ___________________ This Lease Agreement (this …" at bounding box center [262, 260] width 306 height 249
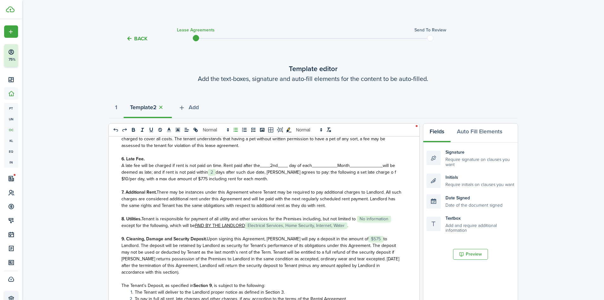
scroll to position [508, 0]
click at [348, 227] on p "8. Utilities. Tenant is responsible for payment of all utility and other servic…" at bounding box center [262, 220] width 281 height 13
click at [399, 231] on div "State of ﻿ GA ﻿ LEASE AGREEMENT ___________________ This Lease Agreement (this …" at bounding box center [262, 260] width 306 height 249
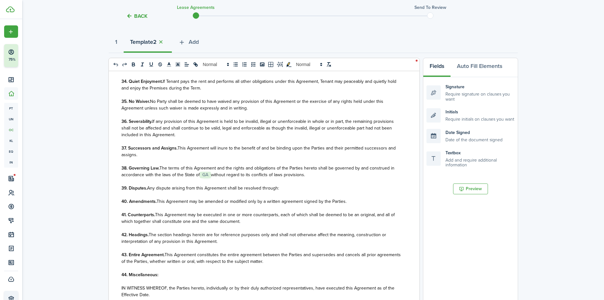
scroll to position [159, 0]
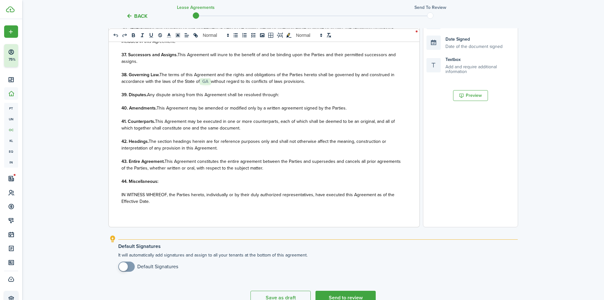
click at [170, 181] on p "44. Miscellaneous:" at bounding box center [262, 181] width 281 height 7
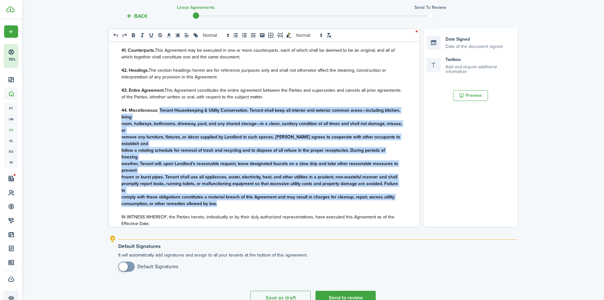
drag, startPoint x: 220, startPoint y: 211, endPoint x: 160, endPoint y: 119, distance: 109.6
click at [160, 119] on div "State of ﻿ GA ﻿ LEASE AGREEMENT ___________________ This Lease Agreement (this …" at bounding box center [262, 102] width 306 height 249
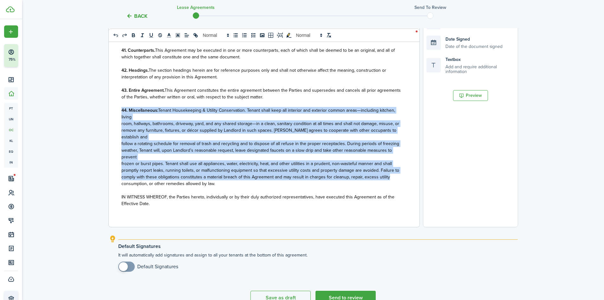
click at [186, 120] on p "44. Miscellaneous: Tenant Housekeeping & Utility Conservation. Tenant shall kee…" at bounding box center [262, 113] width 281 height 13
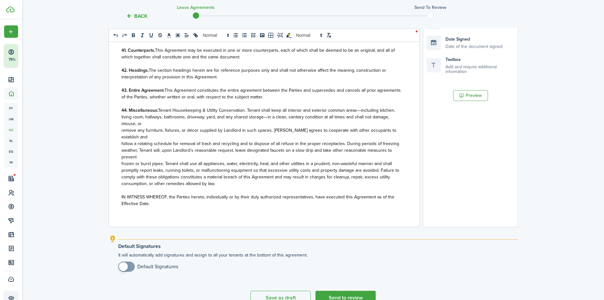
click at [230, 127] on p "44. Miscellaneous: Tenant Housekeeping & Utility Conservation. Tenant shall kee…" at bounding box center [262, 117] width 281 height 20
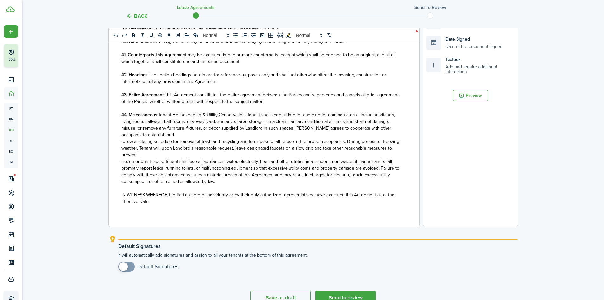
click at [225, 136] on p "44. Miscellaneous: Tenant Housekeeping & Utility Conservation. Tenant shall kee…" at bounding box center [262, 124] width 281 height 27
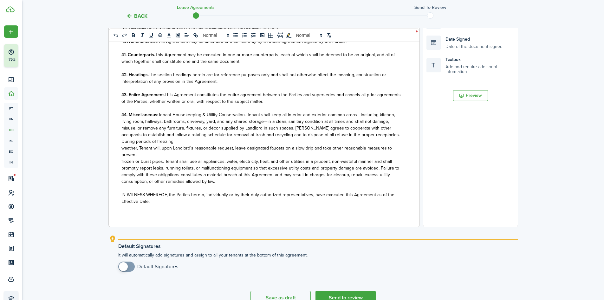
click at [195, 144] on p "44. Miscellaneous: Tenant Housekeeping & Utility Conservation. Tenant shall kee…" at bounding box center [262, 127] width 281 height 33
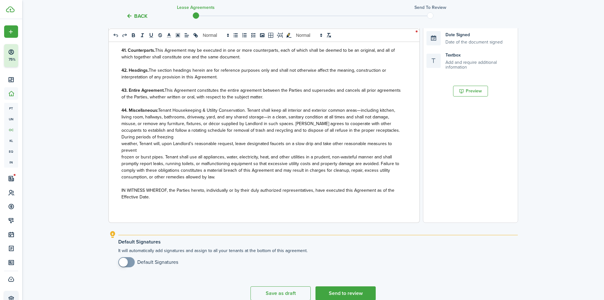
scroll to position [1618, 0]
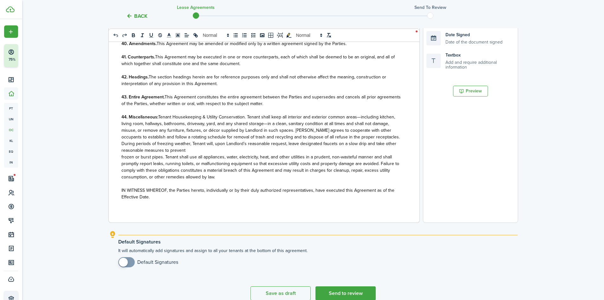
click at [205, 151] on p "44. Miscellaneous: Tenant Housekeeping & Utility Conservation. Tenant shall kee…" at bounding box center [262, 134] width 281 height 40
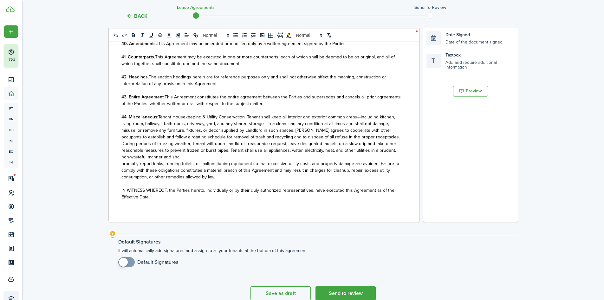
click at [195, 157] on p "44. Miscellaneous: Tenant Housekeeping & Utility Conservation. Tenant shall kee…" at bounding box center [262, 137] width 281 height 47
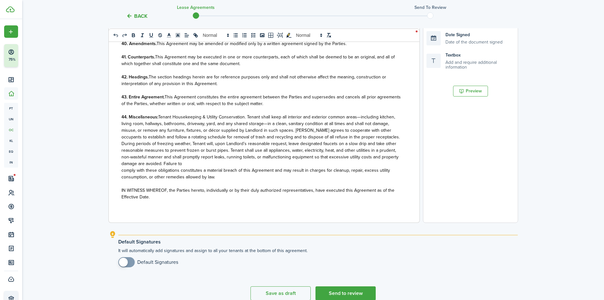
click at [211, 164] on p "44. Miscellaneous: Tenant Housekeeping & Utility Conservation. Tenant shall kee…" at bounding box center [262, 140] width 281 height 53
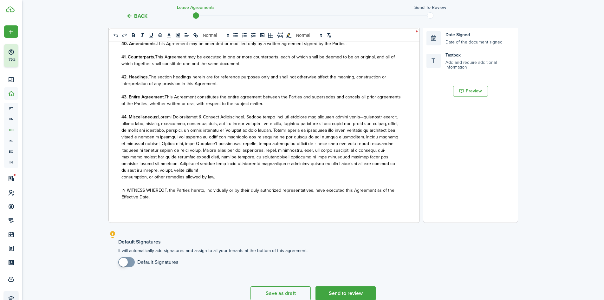
click at [207, 170] on p "44. Miscellaneous:" at bounding box center [262, 144] width 281 height 60
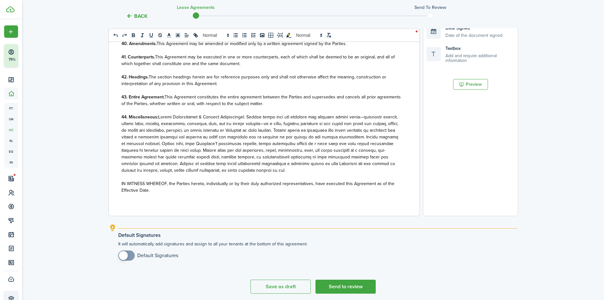
click at [279, 172] on p "44. Miscellaneous:" at bounding box center [262, 144] width 281 height 60
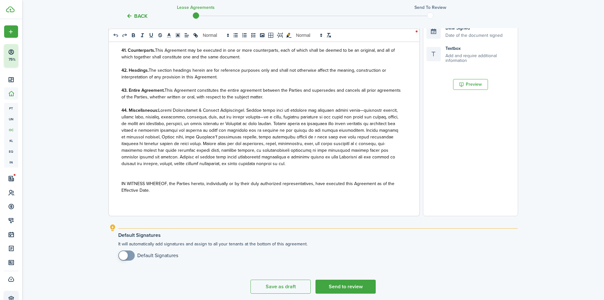
scroll to position [1622, 0]
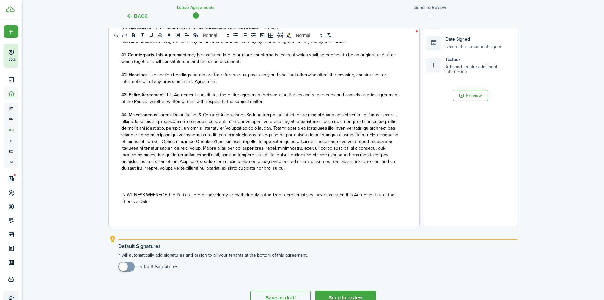
click at [122, 183] on p at bounding box center [262, 181] width 281 height 7
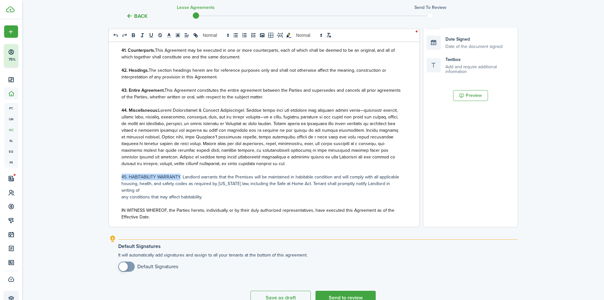
drag, startPoint x: 181, startPoint y: 184, endPoint x: 118, endPoint y: 184, distance: 63.1
click at [118, 184] on div "State of ﻿ GA ﻿ LEASE AGREEMENT ___________________ This Lease Agreement (this …" at bounding box center [262, 102] width 306 height 249
click at [186, 180] on p "45. HABITABILITY WARRANTY . Landlord warrants that the Premises will be maintai…" at bounding box center [262, 177] width 281 height 7
click at [182, 180] on strong "45. HABITABILITY WARRANTY" at bounding box center [152, 177] width 61 height 7
click at [168, 180] on p "45. HABITABILITY WARRANTY: Landlord warrants that the Premises will be maintain…" at bounding box center [262, 177] width 281 height 7
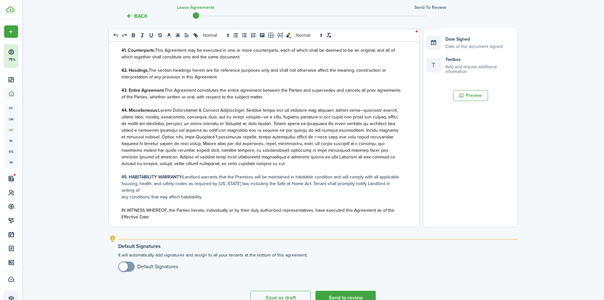
click at [165, 194] on p "45. HABITABILITY WARRANTY: Landlord warrants that the Premises will be maintain…" at bounding box center [262, 184] width 281 height 20
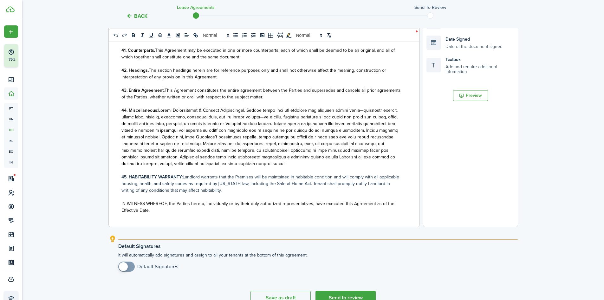
click at [239, 194] on p "45. HABITABILITY WARRANTY: Landlord warrants that the Premises will be maintain…" at bounding box center [262, 184] width 281 height 20
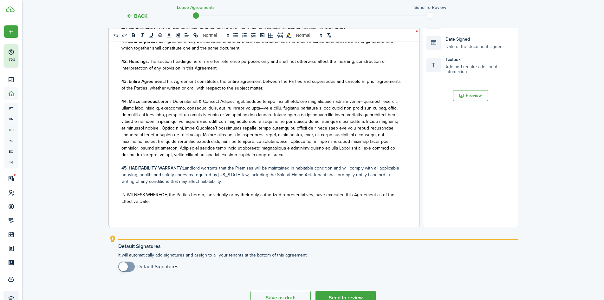
checkbox input "true"
click at [126, 268] on span at bounding box center [123, 266] width 9 height 9
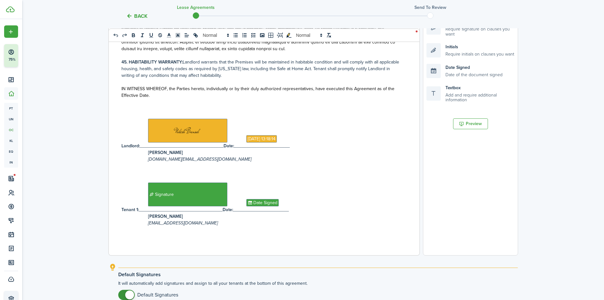
scroll to position [194, 0]
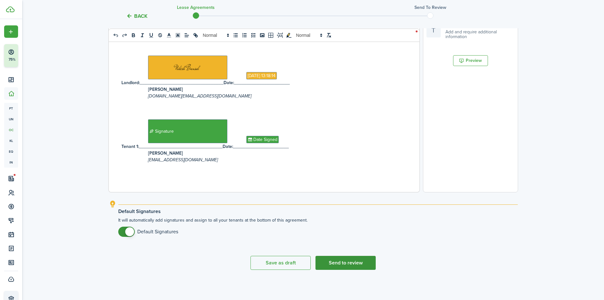
click at [347, 263] on button "Send to review" at bounding box center [346, 263] width 60 height 14
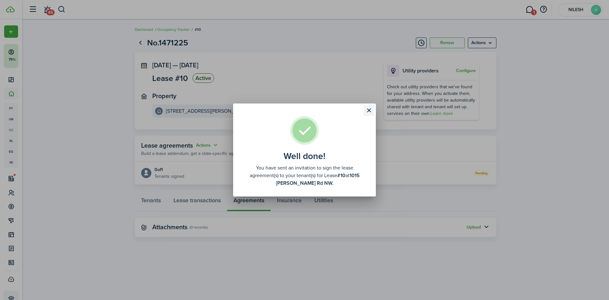
click at [371, 111] on button "Close modal" at bounding box center [369, 110] width 11 height 11
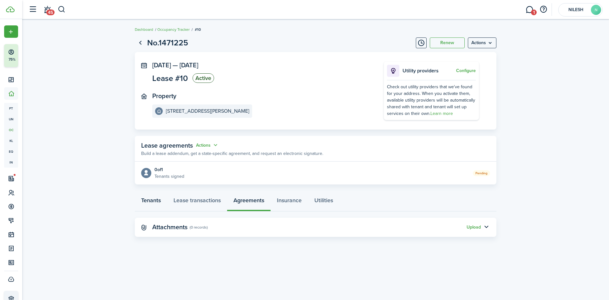
click at [157, 198] on link "Tenants" at bounding box center [151, 201] width 32 height 19
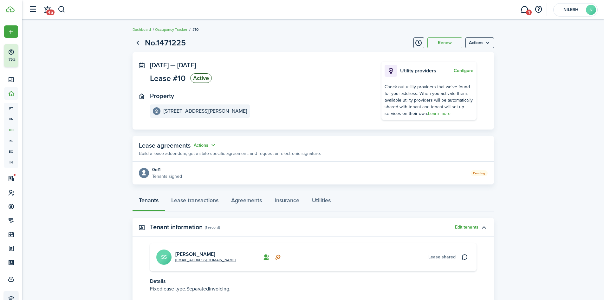
click at [60, 194] on lease-view "No.1471225 Renew Actions [DATE] — [DATE] Lease #10 Active Property [STREET_ADDR…" at bounding box center [313, 182] width 582 height 297
